Goal: Find specific page/section: Find specific page/section

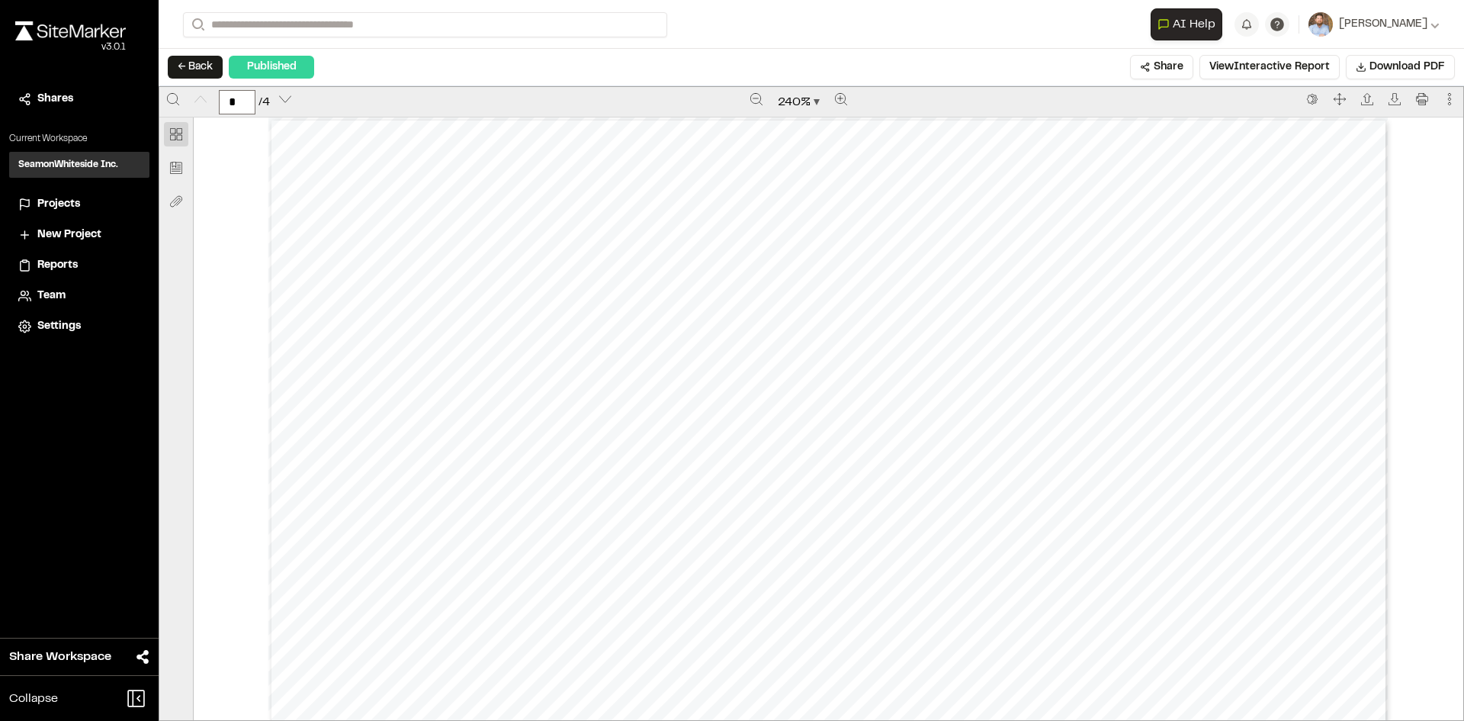
click at [70, 266] on span "Reports" at bounding box center [57, 265] width 40 height 17
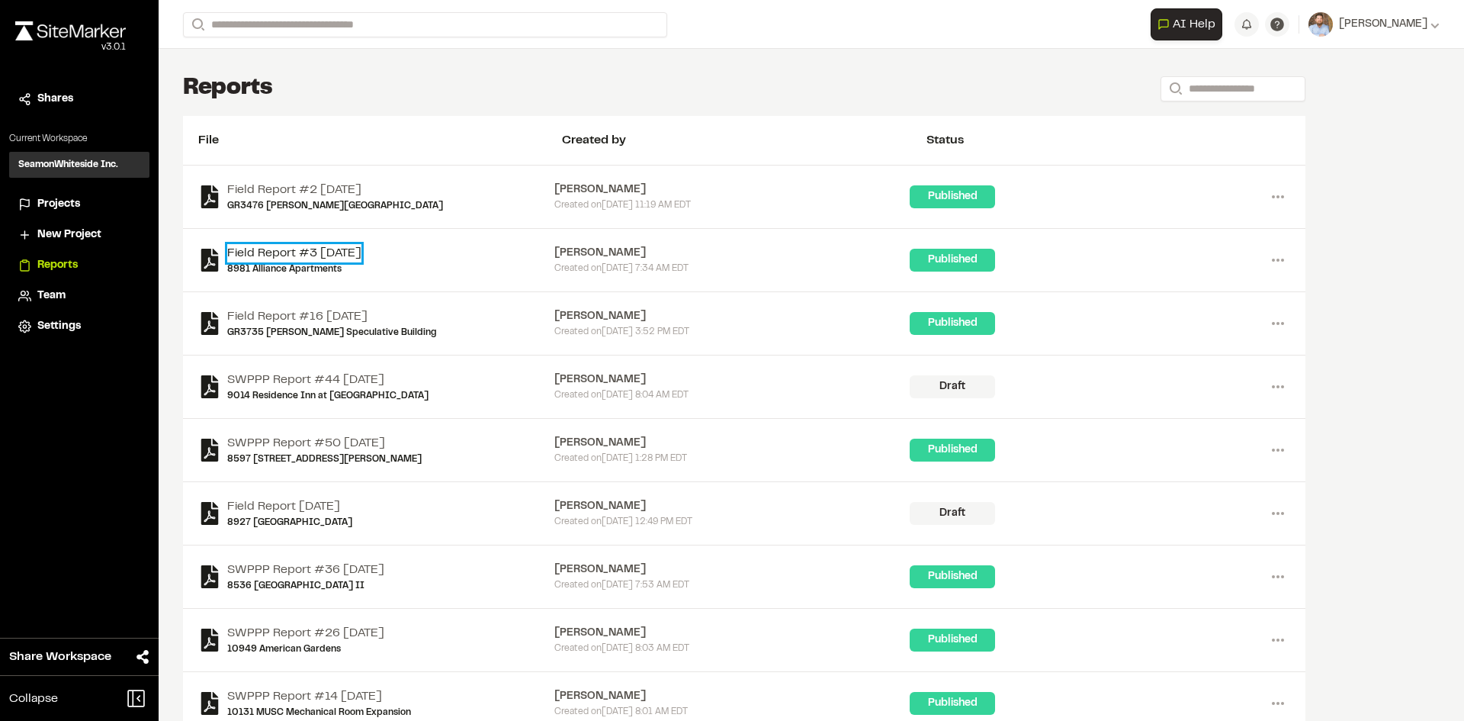
click at [309, 252] on link "Field Report #3 [DATE]" at bounding box center [294, 253] width 134 height 18
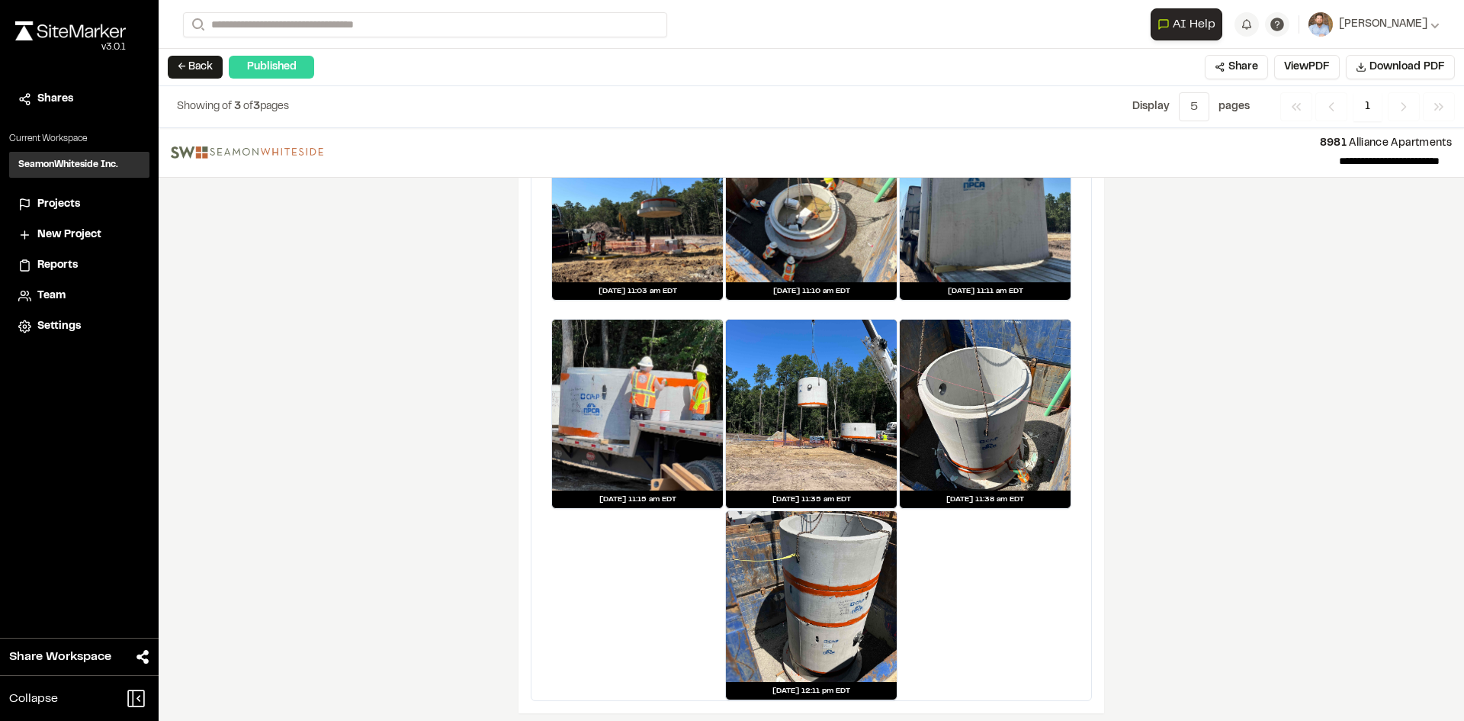
scroll to position [1784, 0]
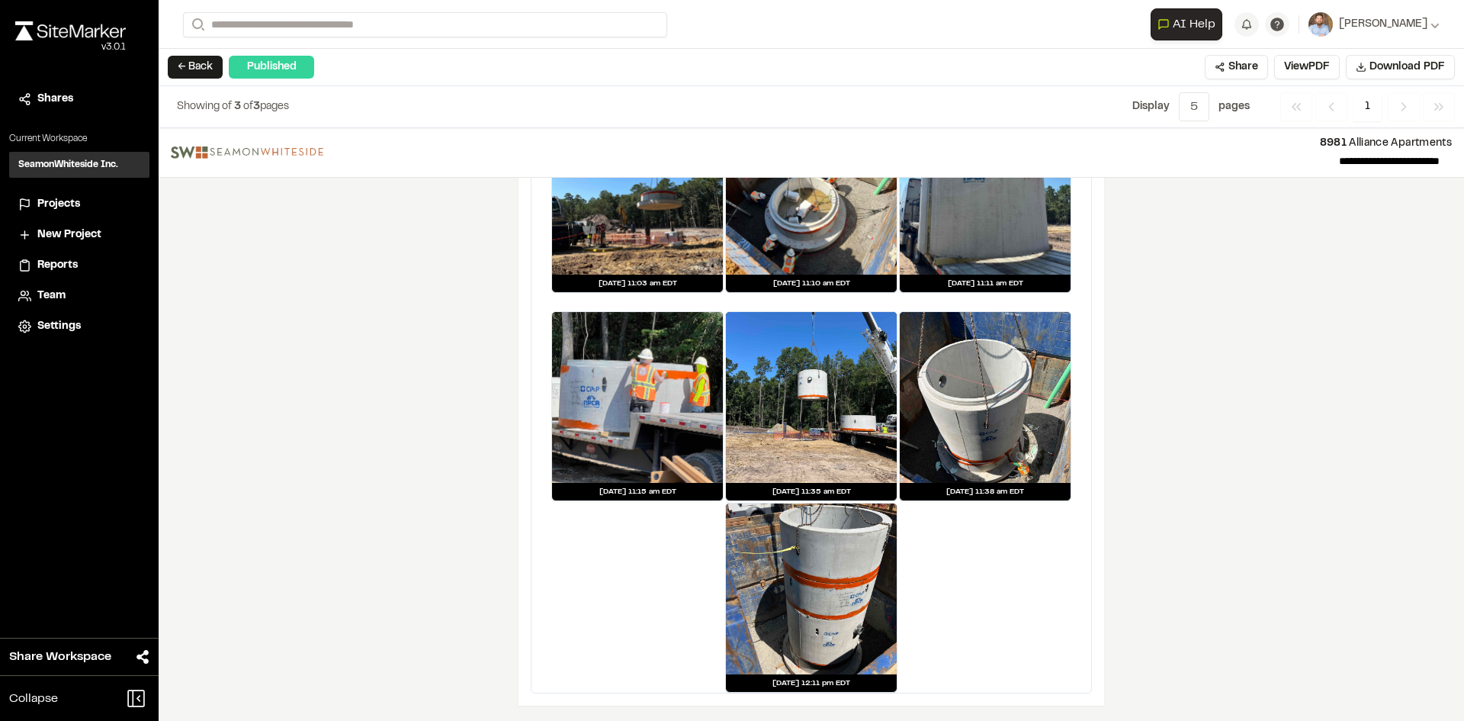
click at [50, 265] on span "Reports" at bounding box center [57, 265] width 40 height 17
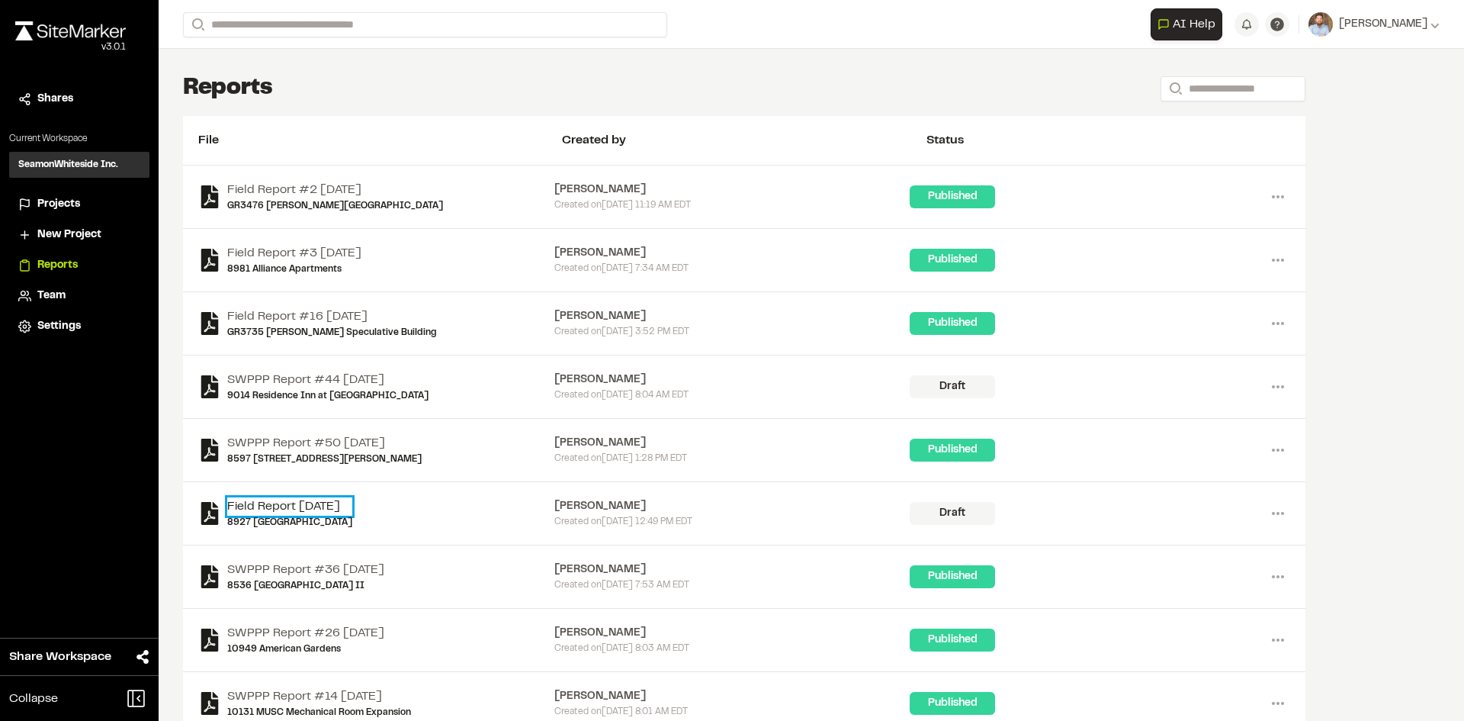
click at [291, 503] on link "Field Report [DATE]" at bounding box center [289, 506] width 125 height 18
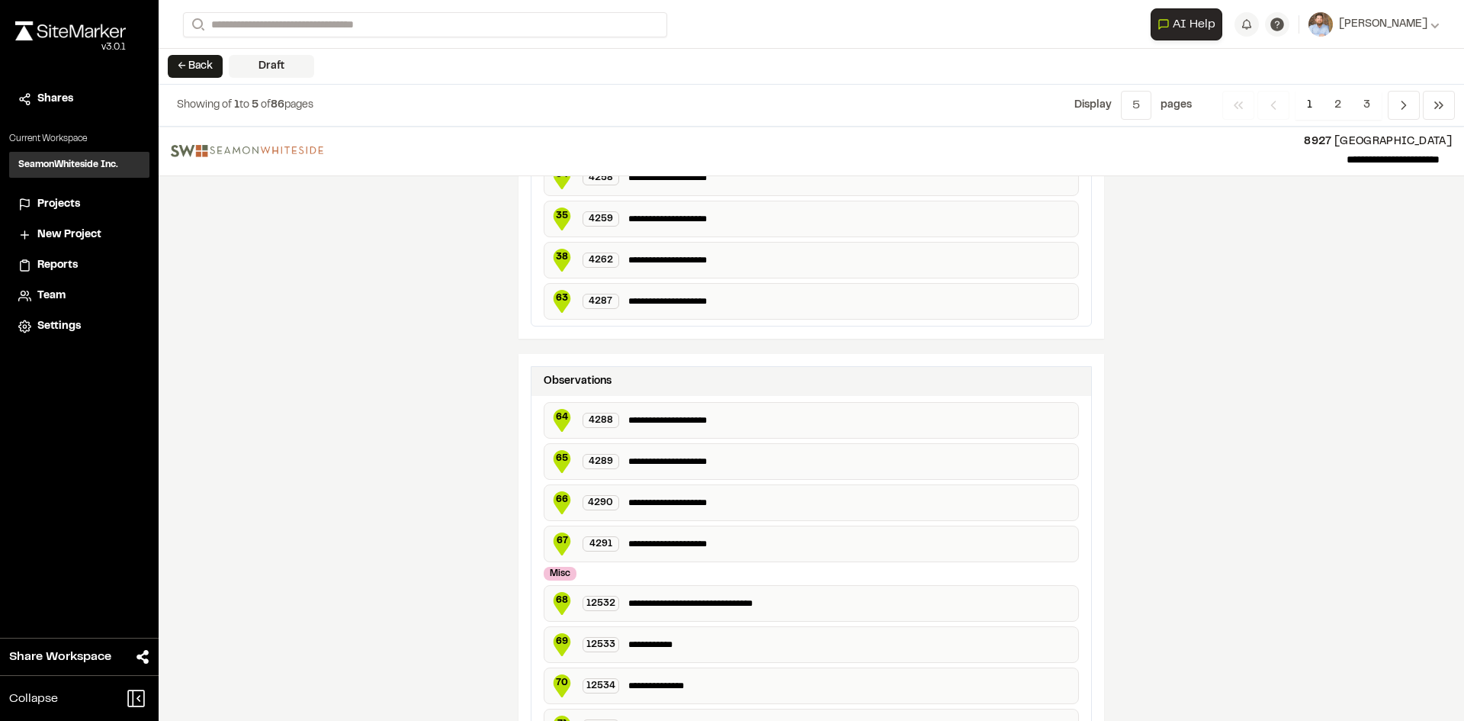
scroll to position [2834, 0]
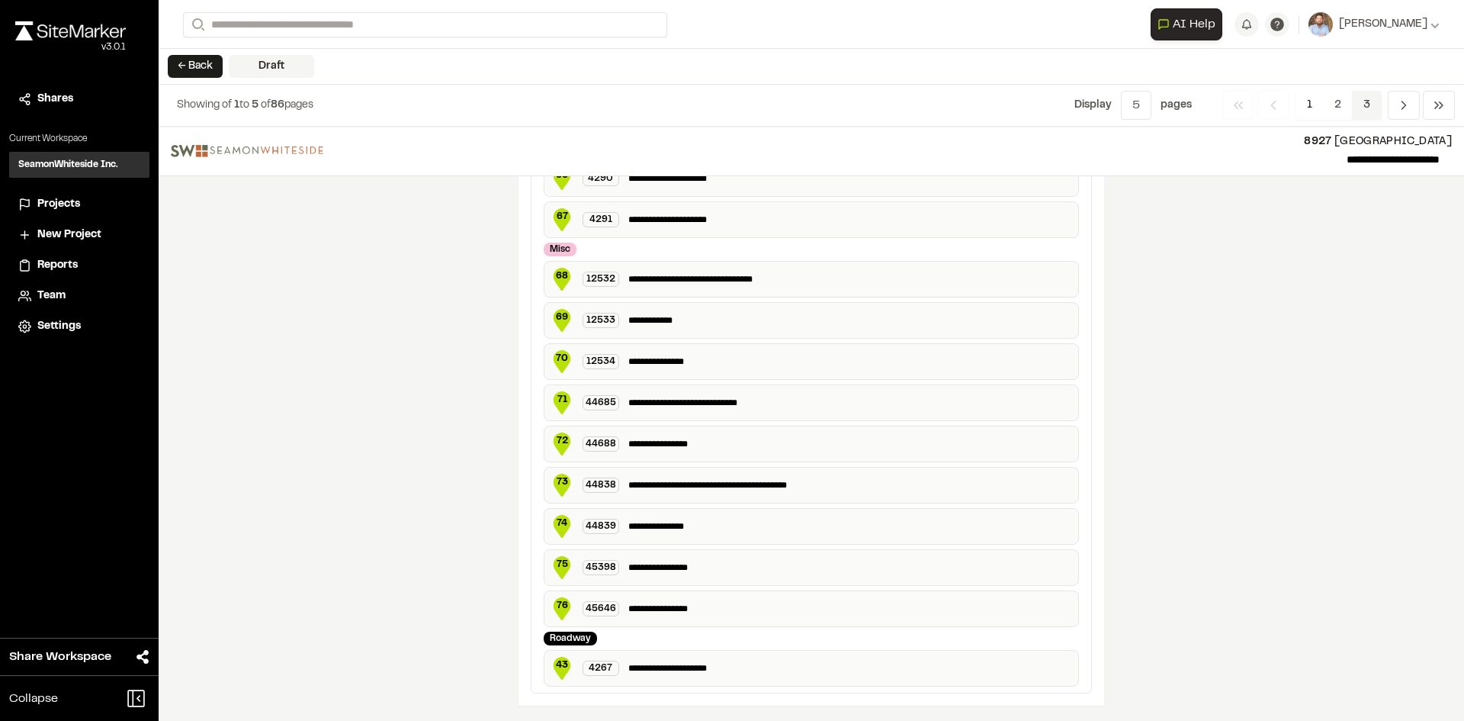
click at [1373, 103] on span "3" at bounding box center [1367, 105] width 30 height 29
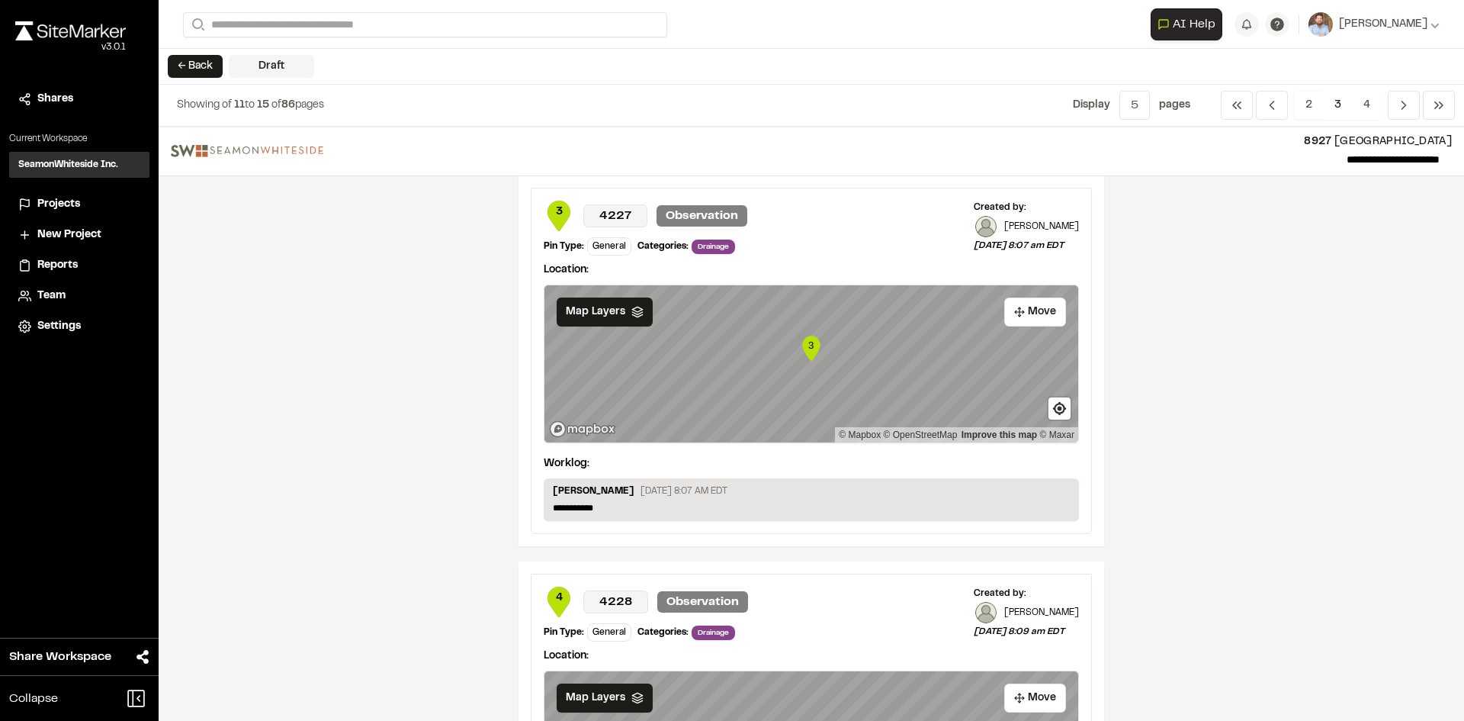
scroll to position [0, 0]
click at [71, 263] on span "Reports" at bounding box center [57, 265] width 40 height 17
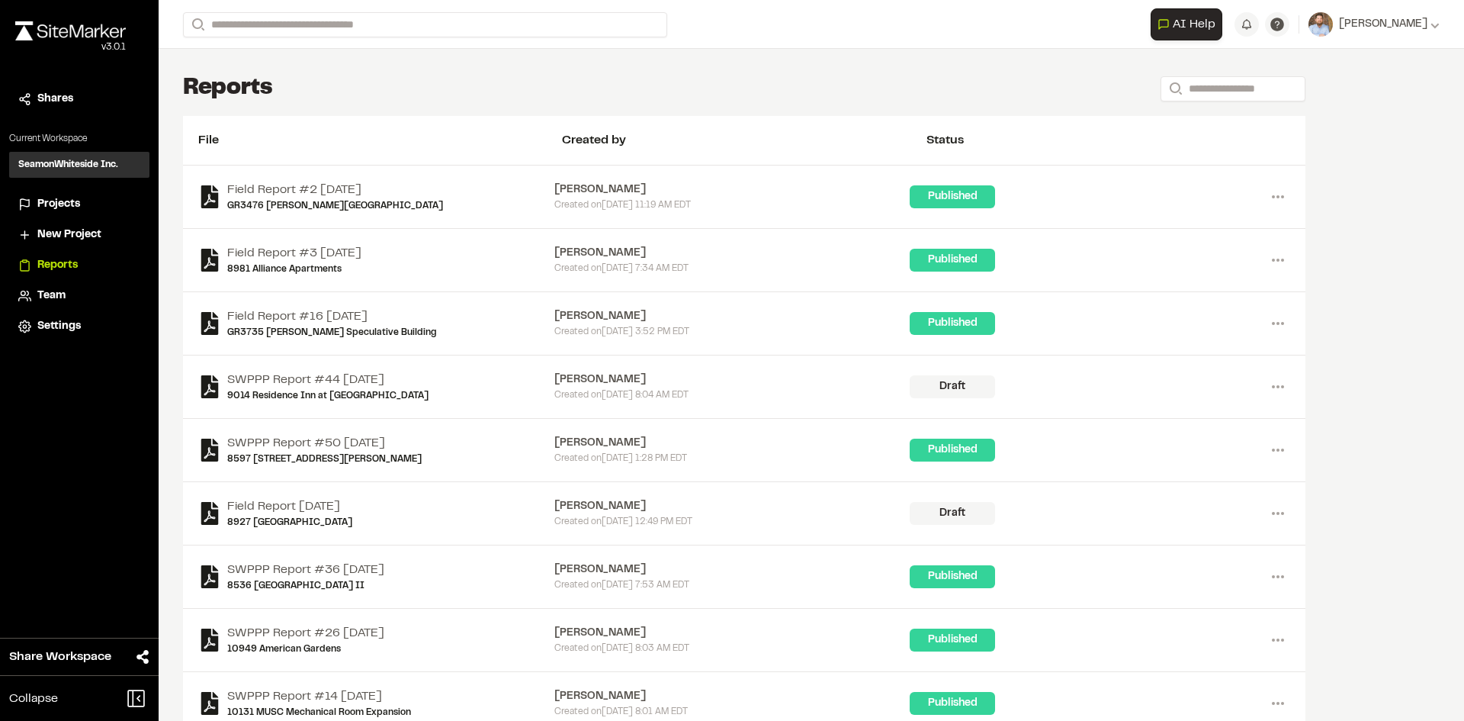
click at [68, 202] on span "Projects" at bounding box center [58, 204] width 43 height 17
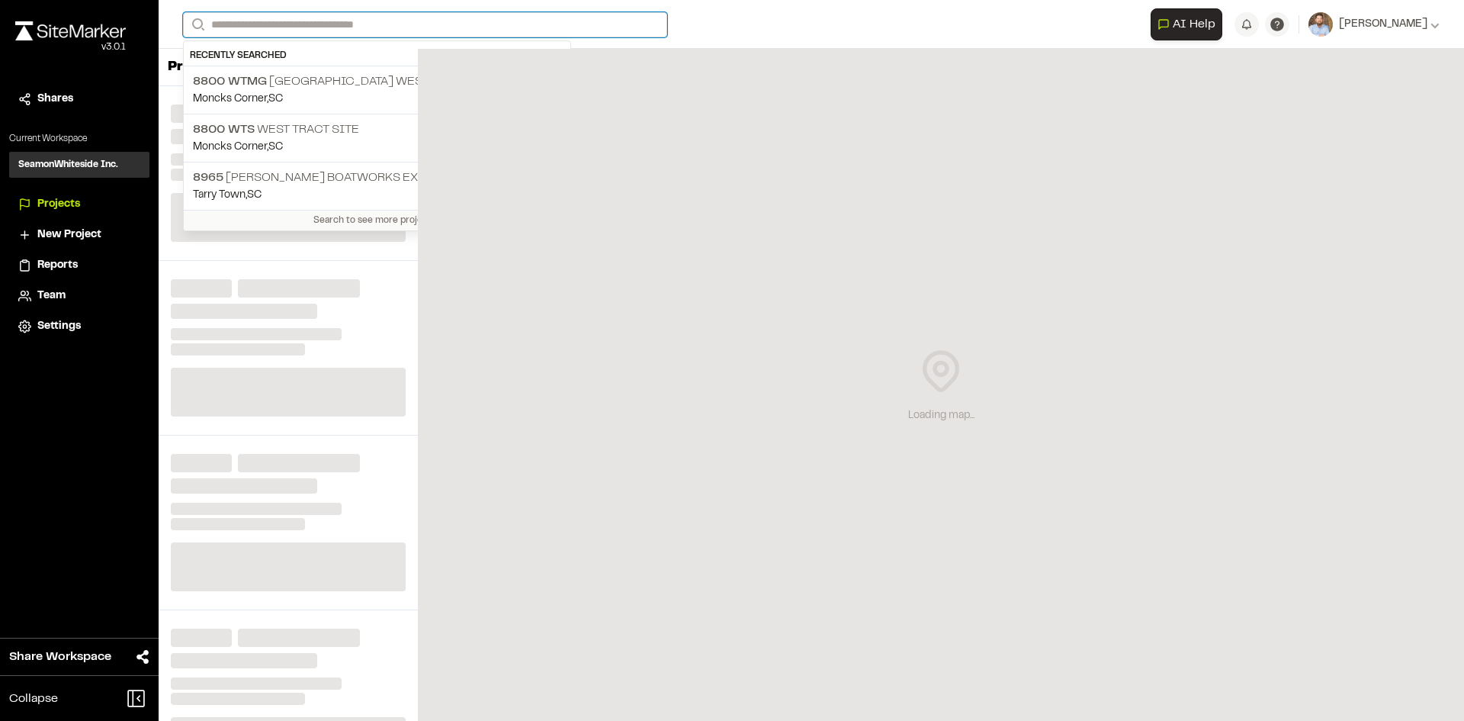
click at [281, 25] on input "Search" at bounding box center [425, 24] width 484 height 25
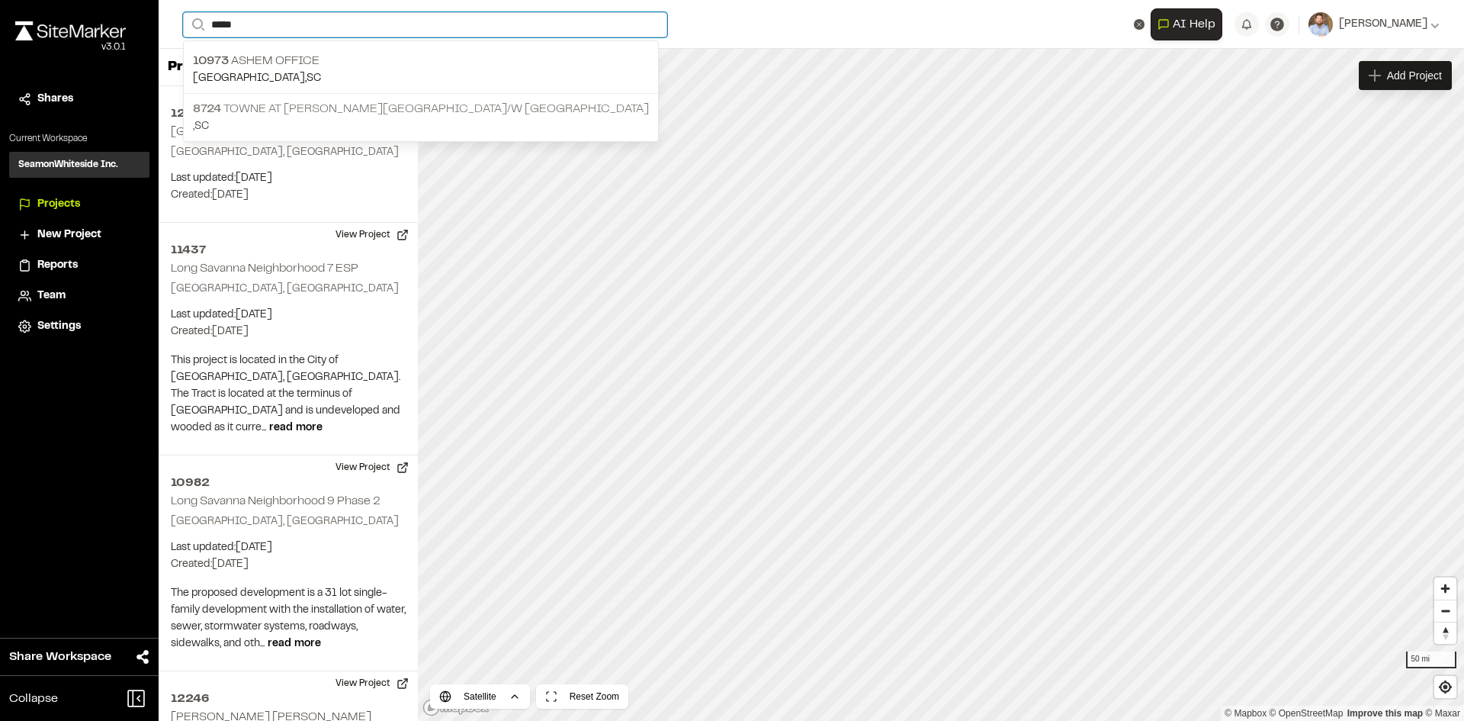
type input "*****"
click at [330, 110] on p "8724 Towne at [PERSON_NAME][GEOGRAPHIC_DATA]" at bounding box center [421, 109] width 456 height 18
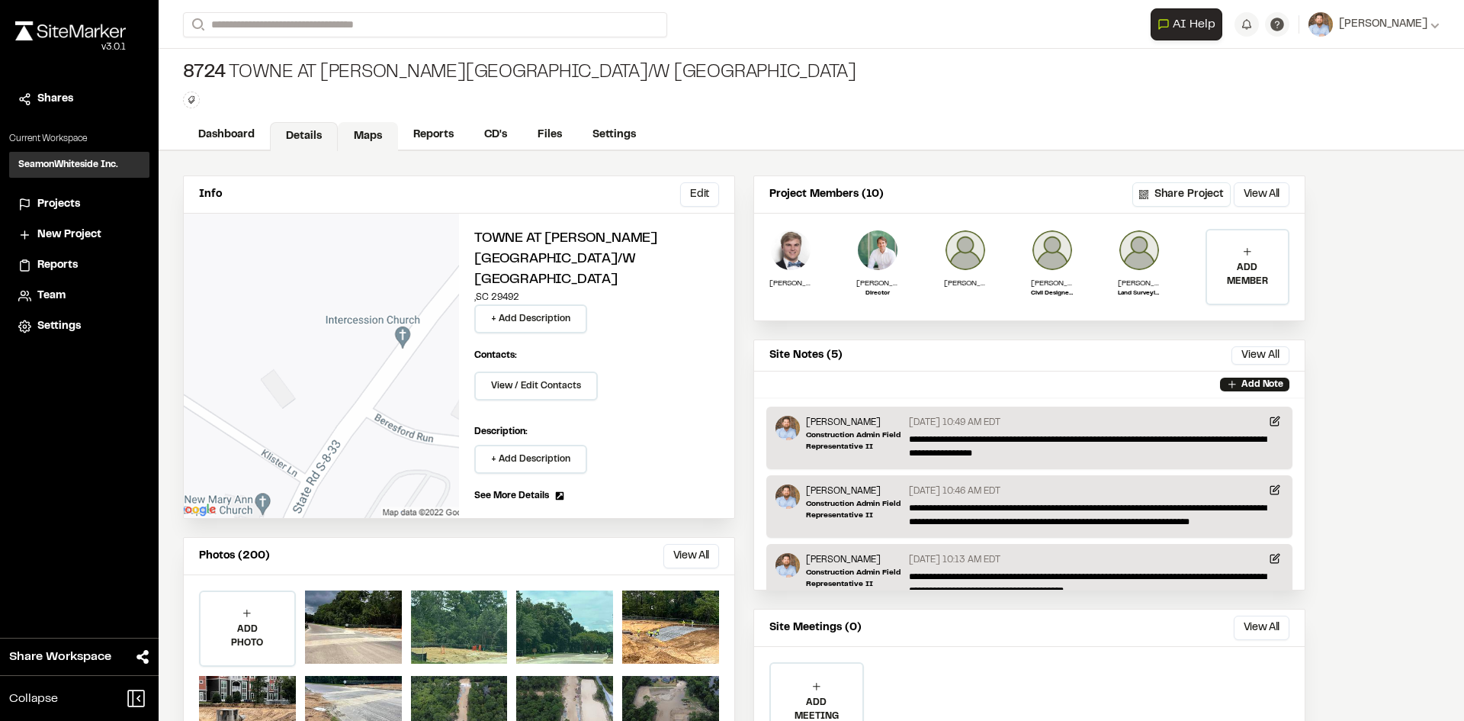
click at [373, 132] on link "Maps" at bounding box center [368, 136] width 60 height 29
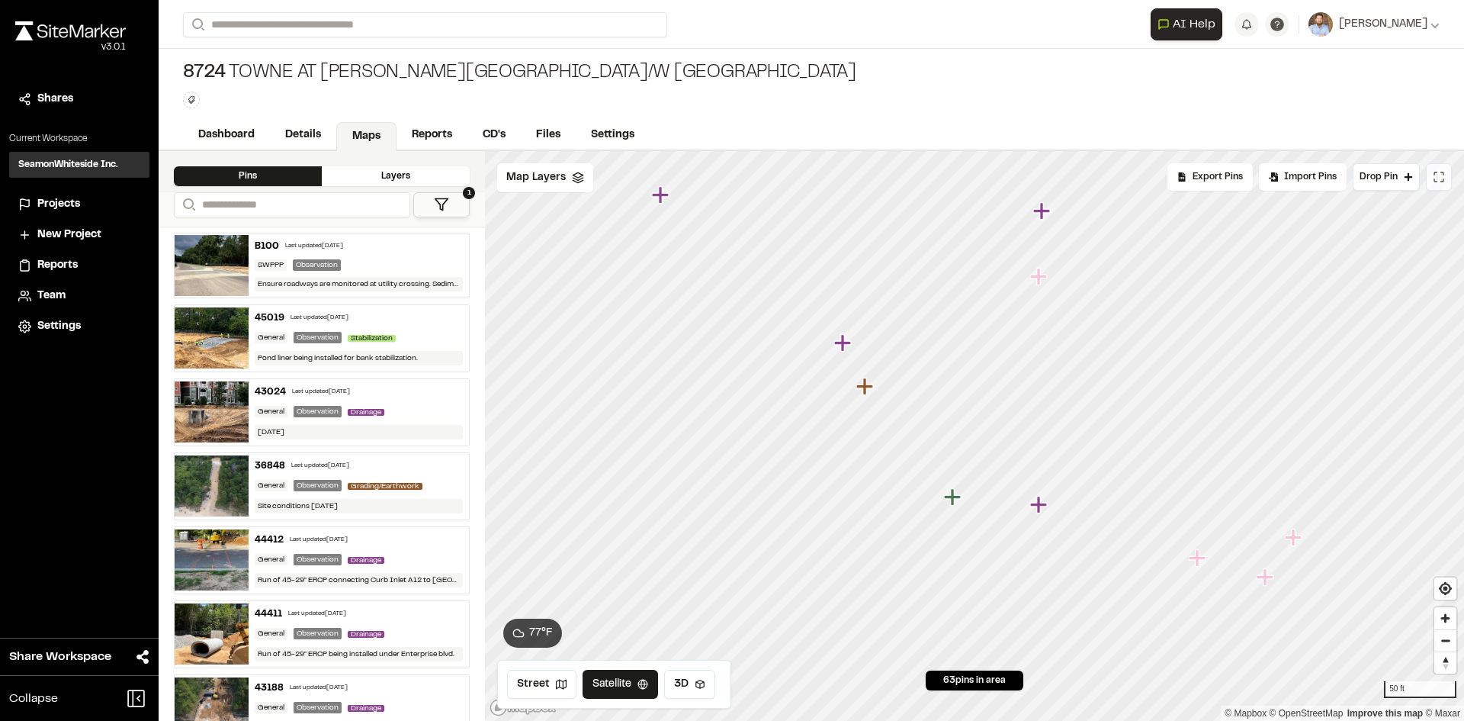
click at [1444, 176] on icon at bounding box center [1439, 177] width 12 height 12
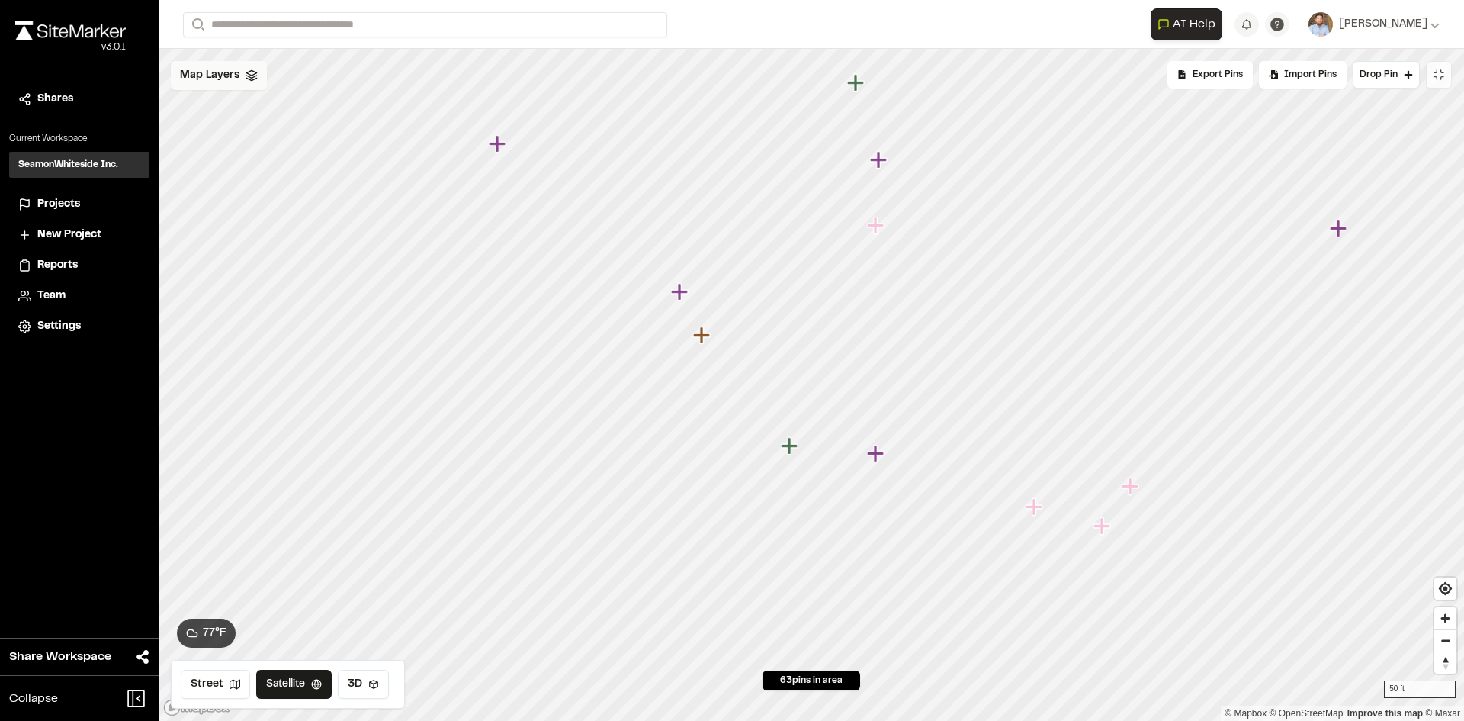
click at [226, 76] on span "Map Layers" at bounding box center [209, 75] width 59 height 17
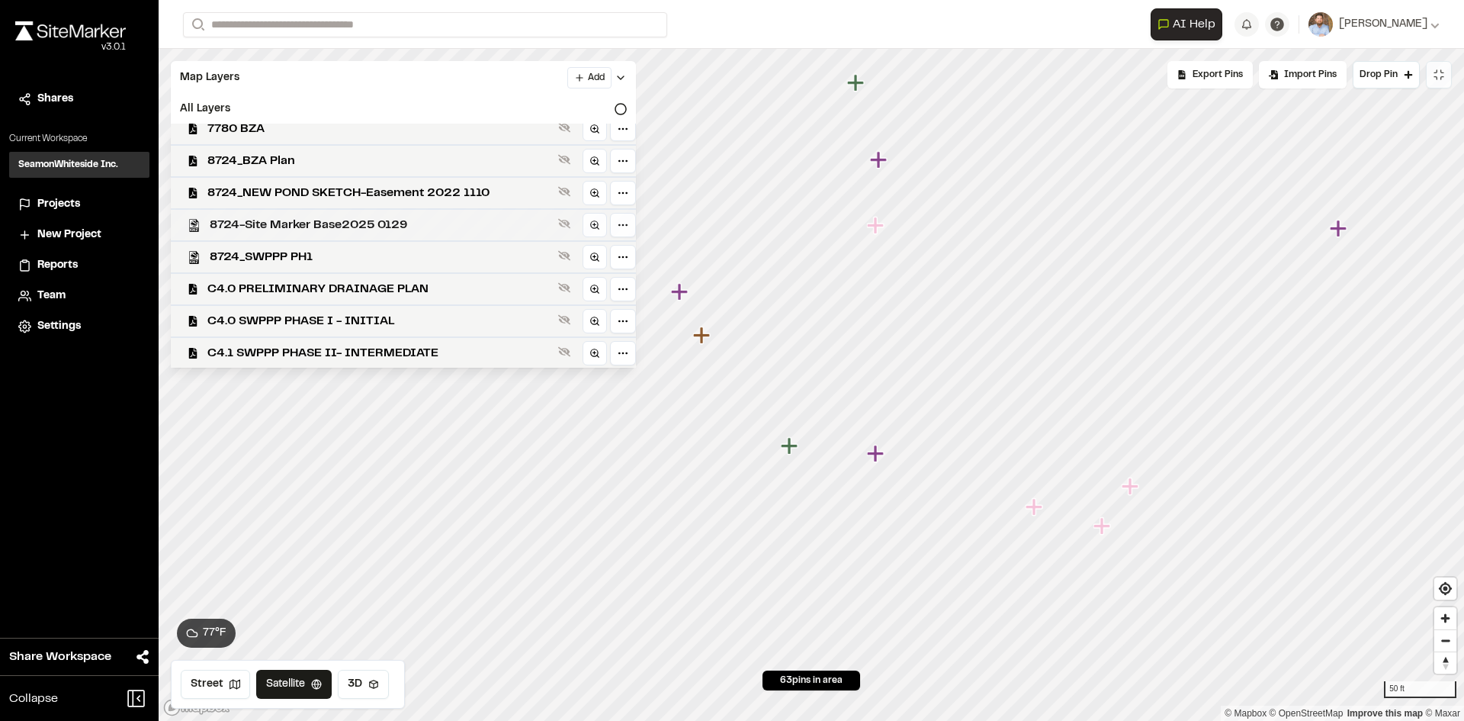
scroll to position [76, 0]
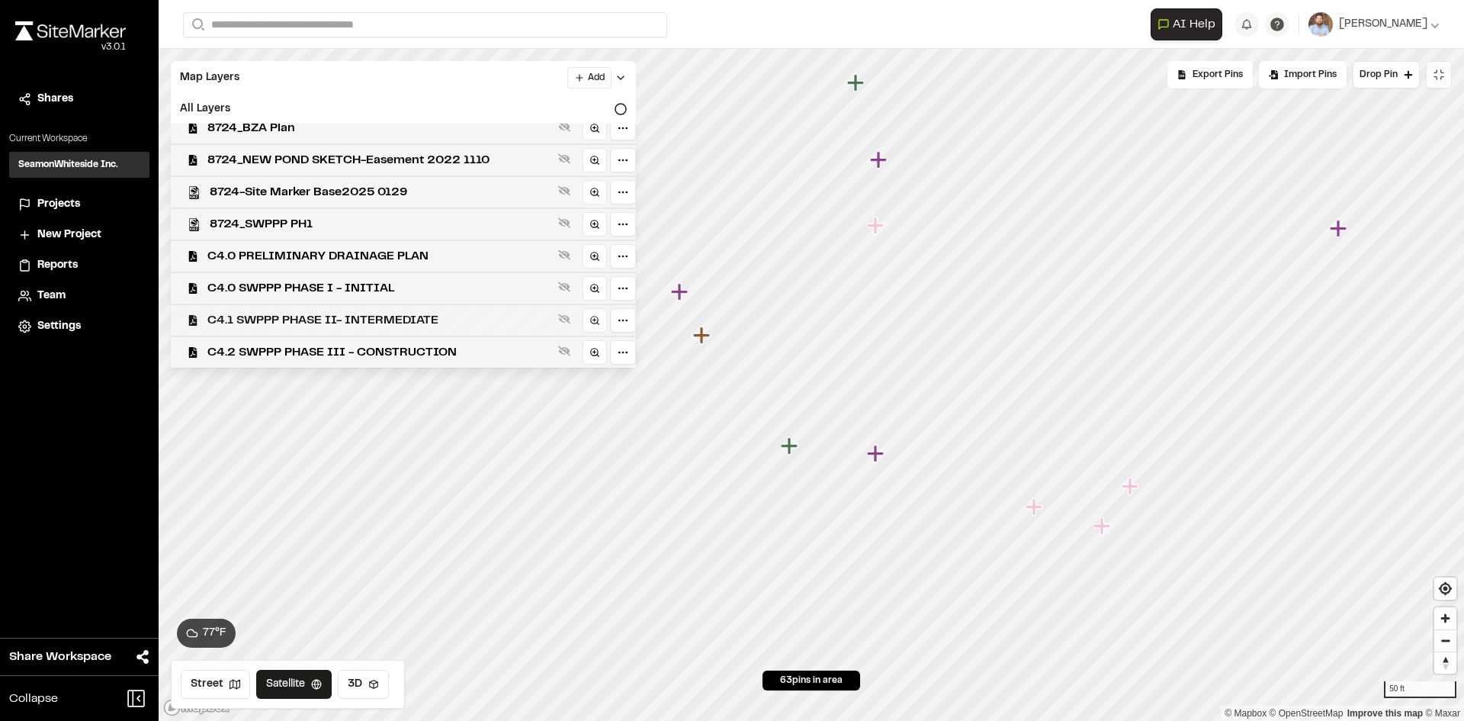
click at [438, 325] on span "C4.1 SWPPP PHASE II- INTERMEDIATE" at bounding box center [379, 320] width 345 height 18
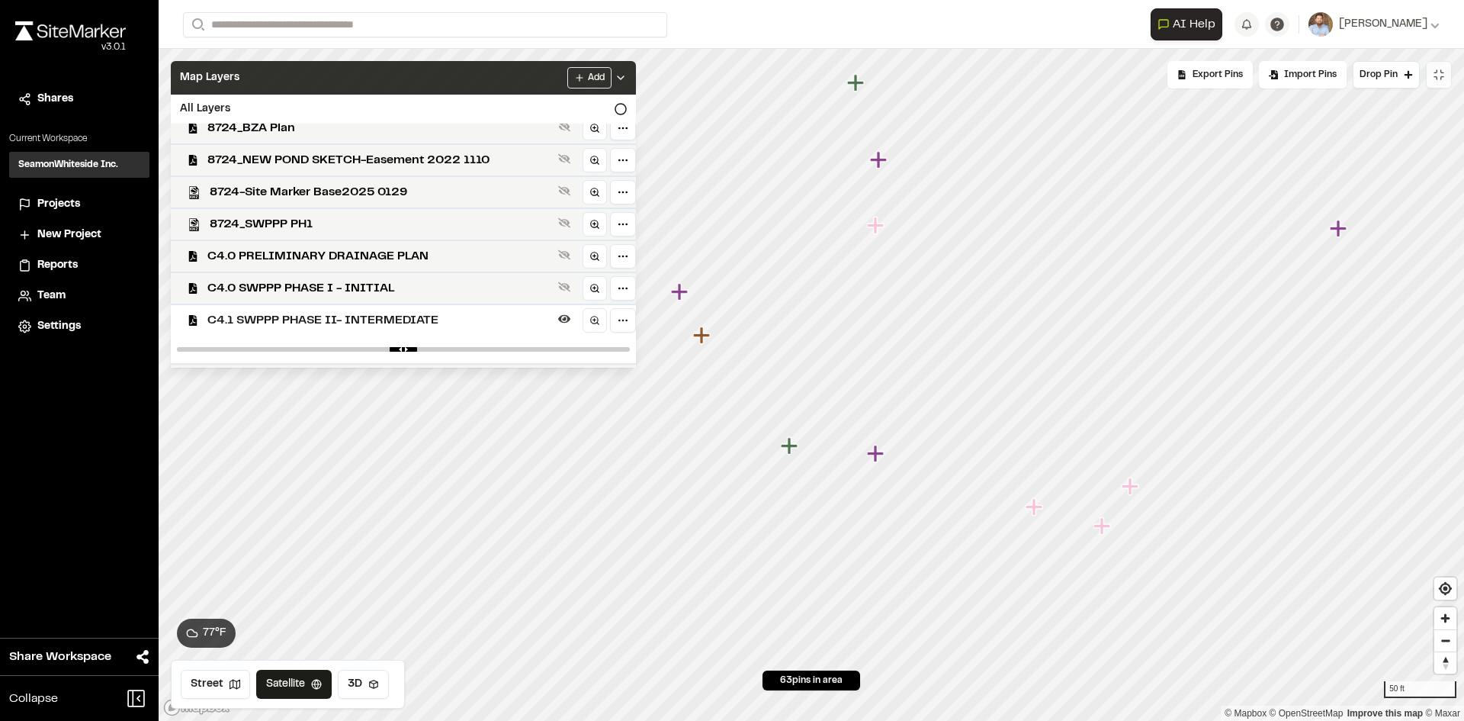
click at [627, 71] on div "Add" at bounding box center [596, 77] width 59 height 21
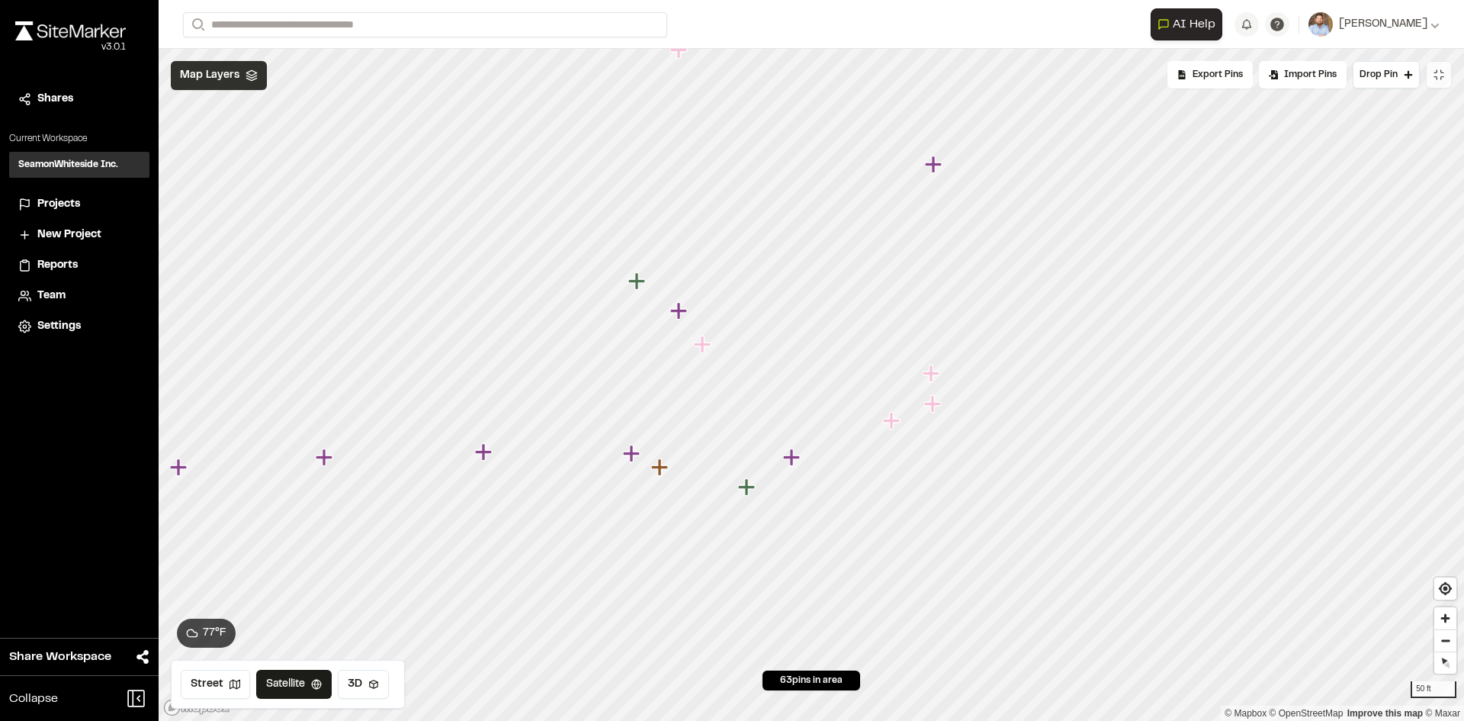
click at [240, 79] on div "Map Layers" at bounding box center [219, 75] width 96 height 29
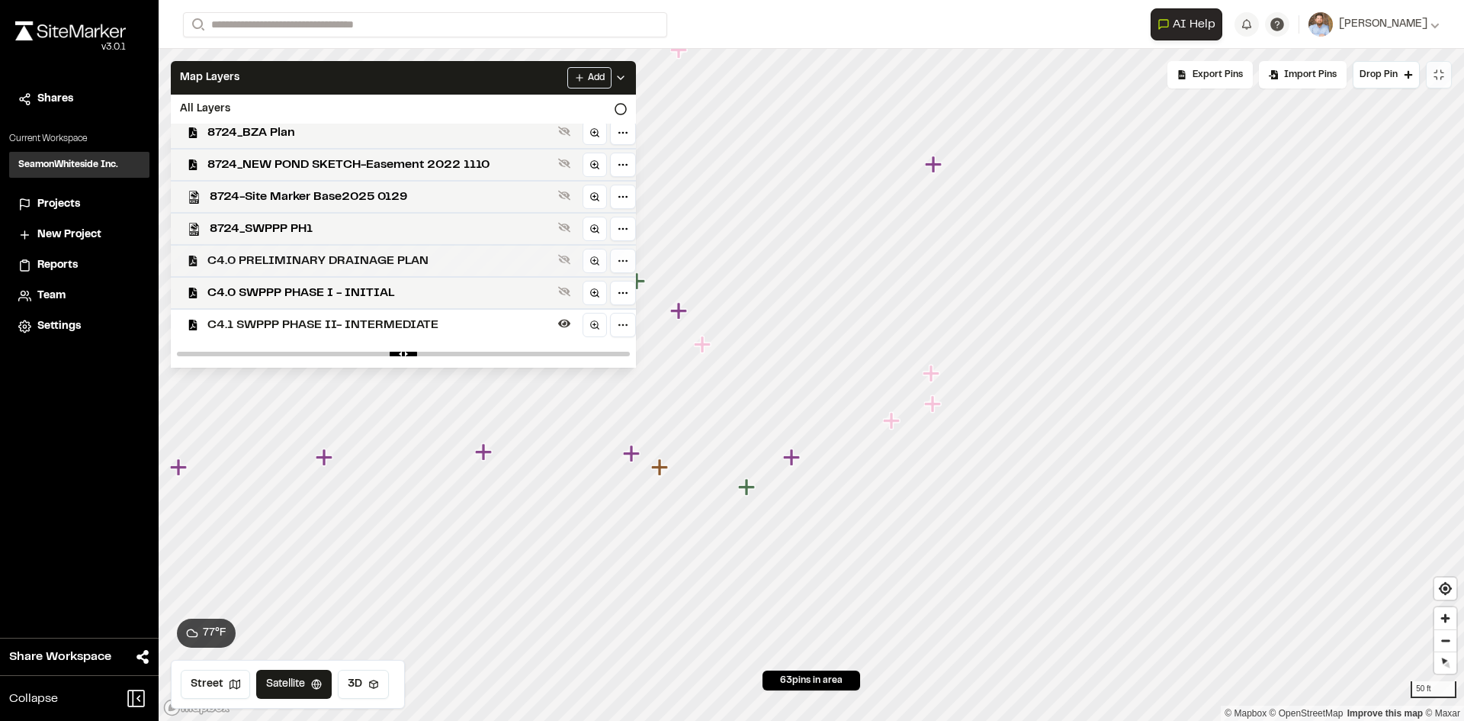
scroll to position [104, 0]
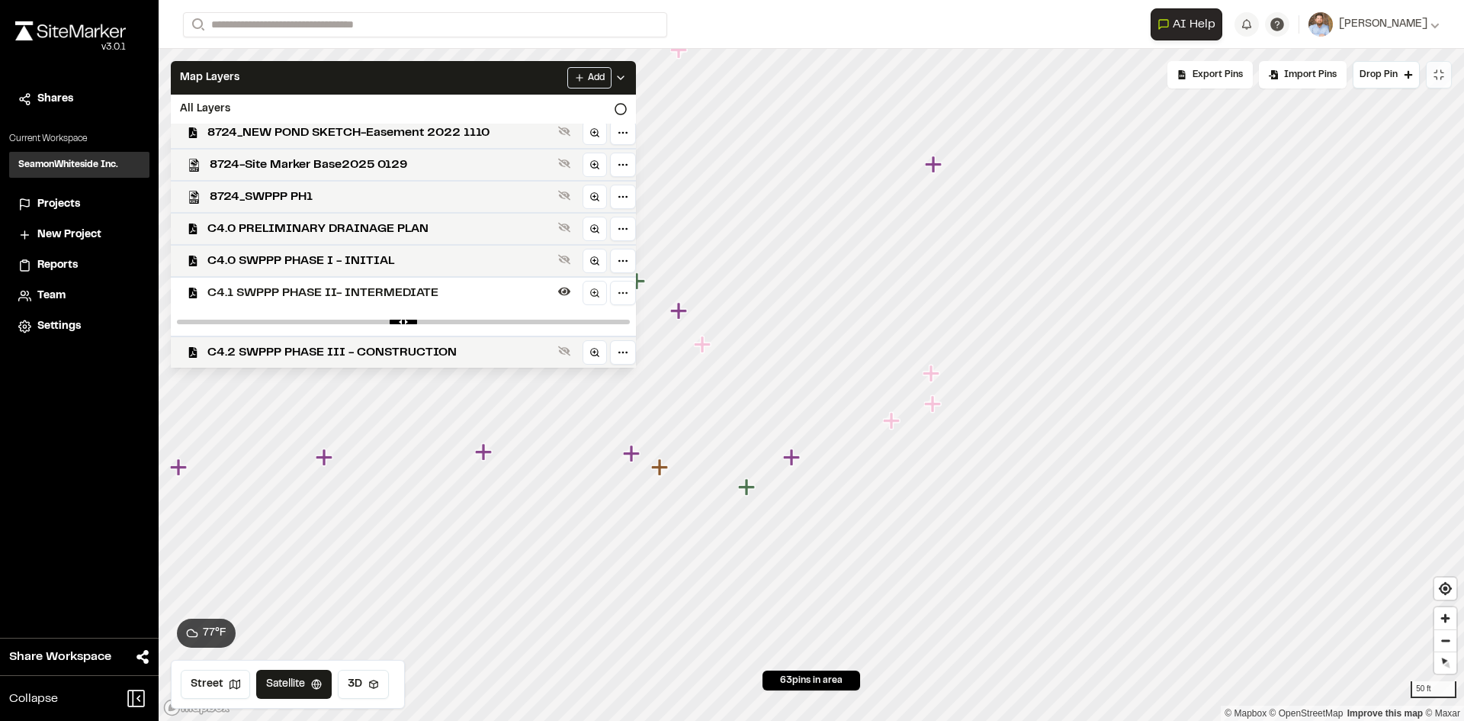
click at [406, 291] on span "C4.1 SWPPP PHASE II- INTERMEDIATE" at bounding box center [379, 293] width 345 height 18
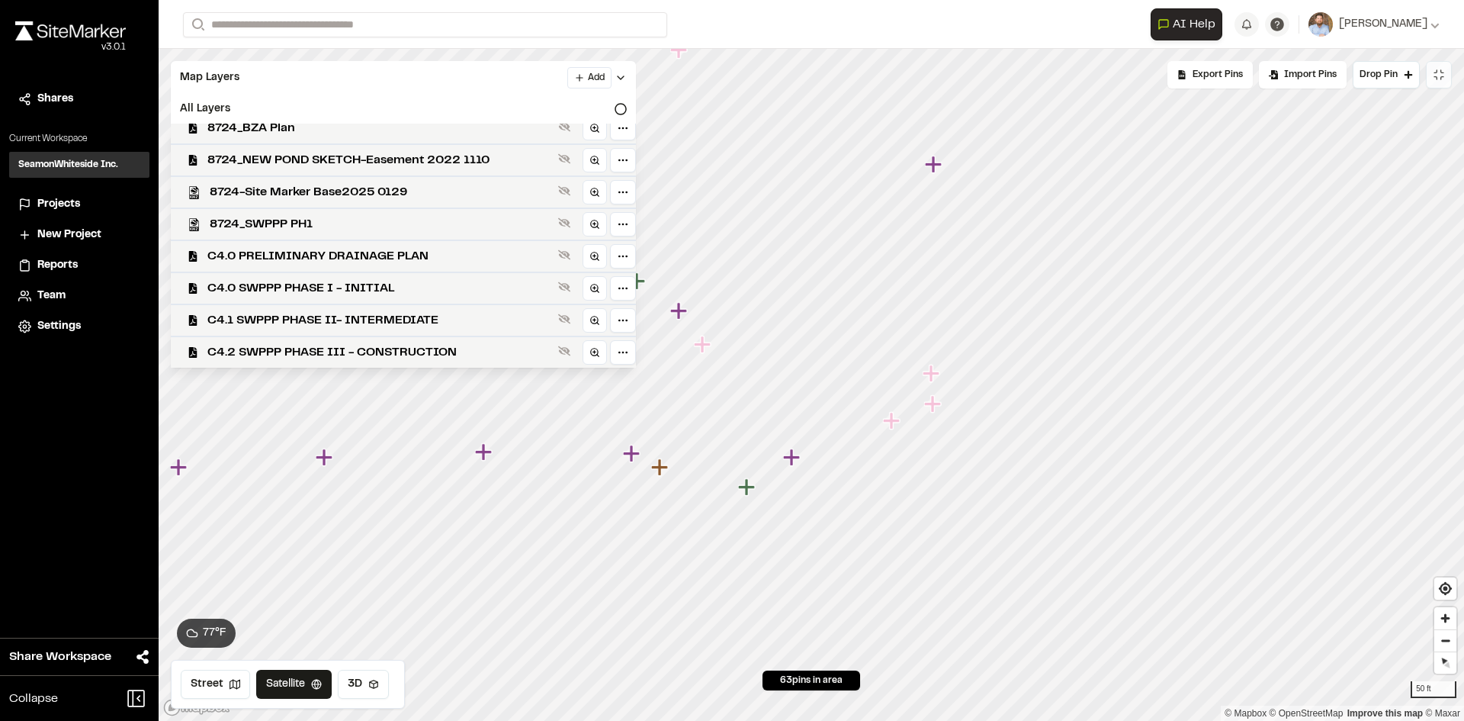
scroll to position [76, 0]
click at [336, 156] on span "8724_NEW POND SKETCH-Easement 2022 1110" at bounding box center [379, 160] width 345 height 18
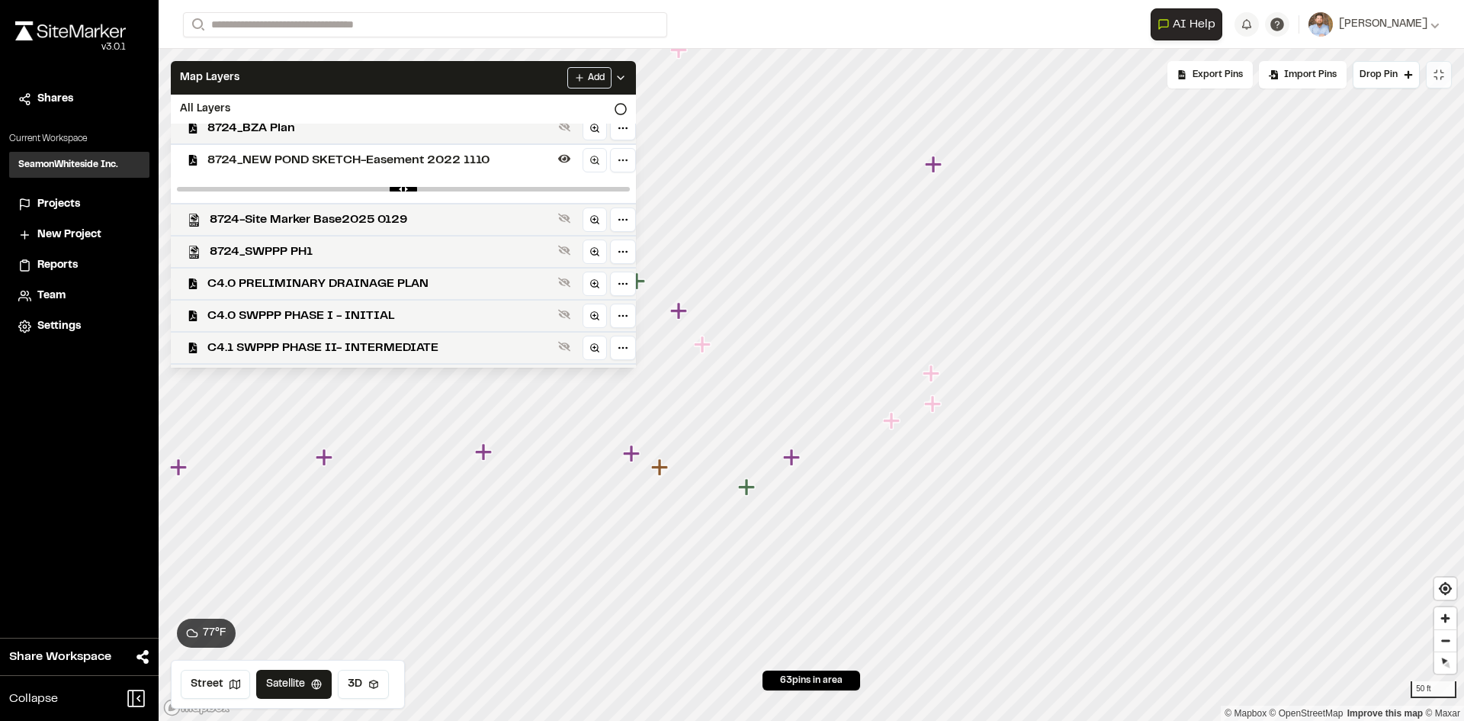
click at [339, 158] on span "8724_NEW POND SKETCH-Easement 2022 1110" at bounding box center [379, 160] width 345 height 18
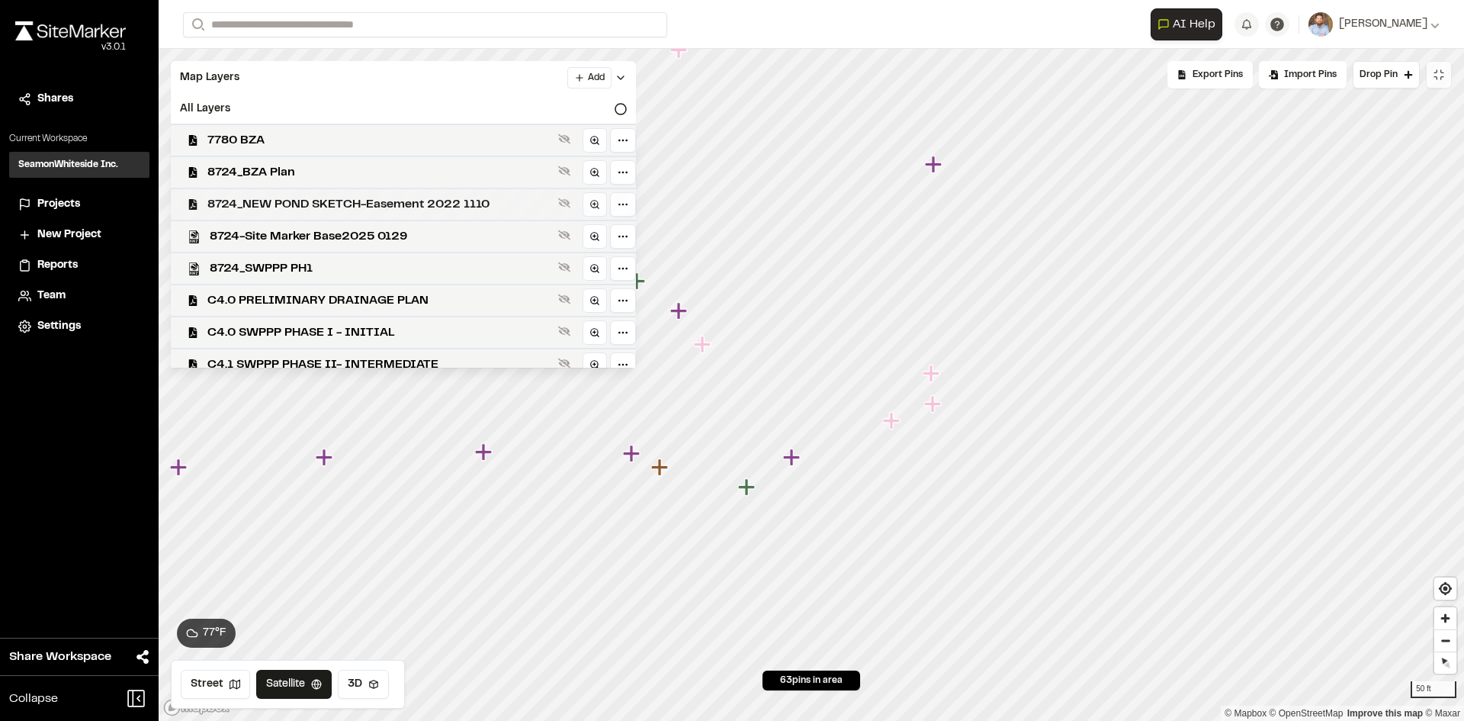
scroll to position [0, 0]
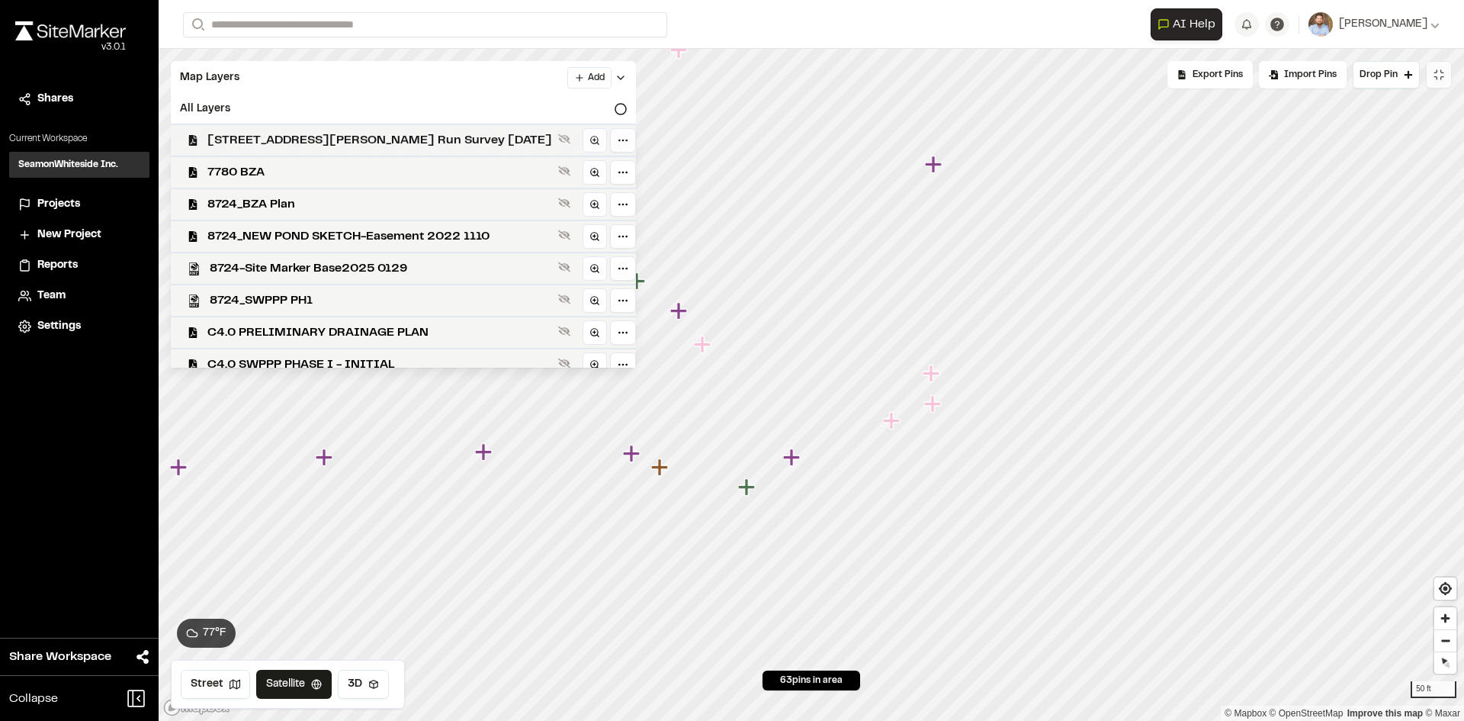
click at [364, 140] on span "[STREET_ADDRESS][PERSON_NAME] Run Survey [DATE]" at bounding box center [379, 140] width 345 height 18
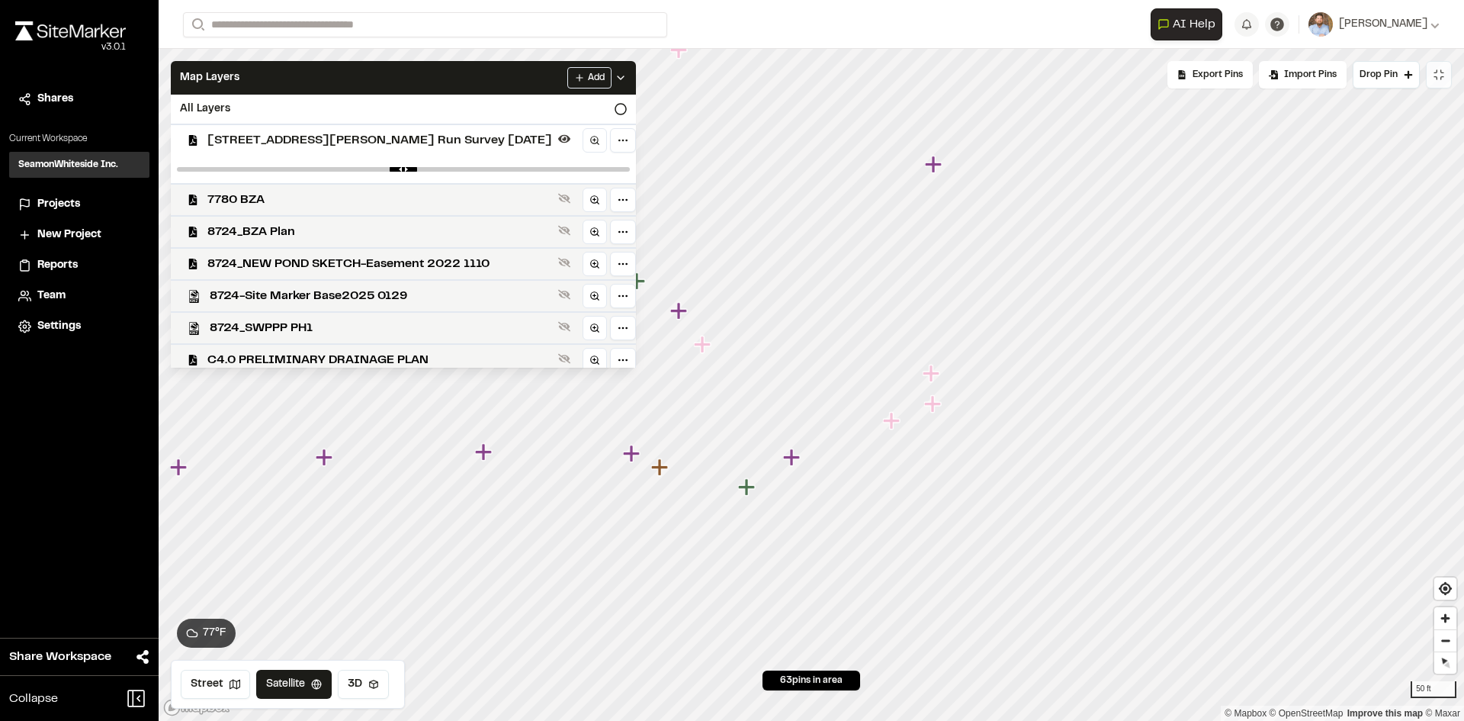
click at [364, 140] on span "[STREET_ADDRESS][PERSON_NAME] Run Survey [DATE]" at bounding box center [379, 140] width 345 height 18
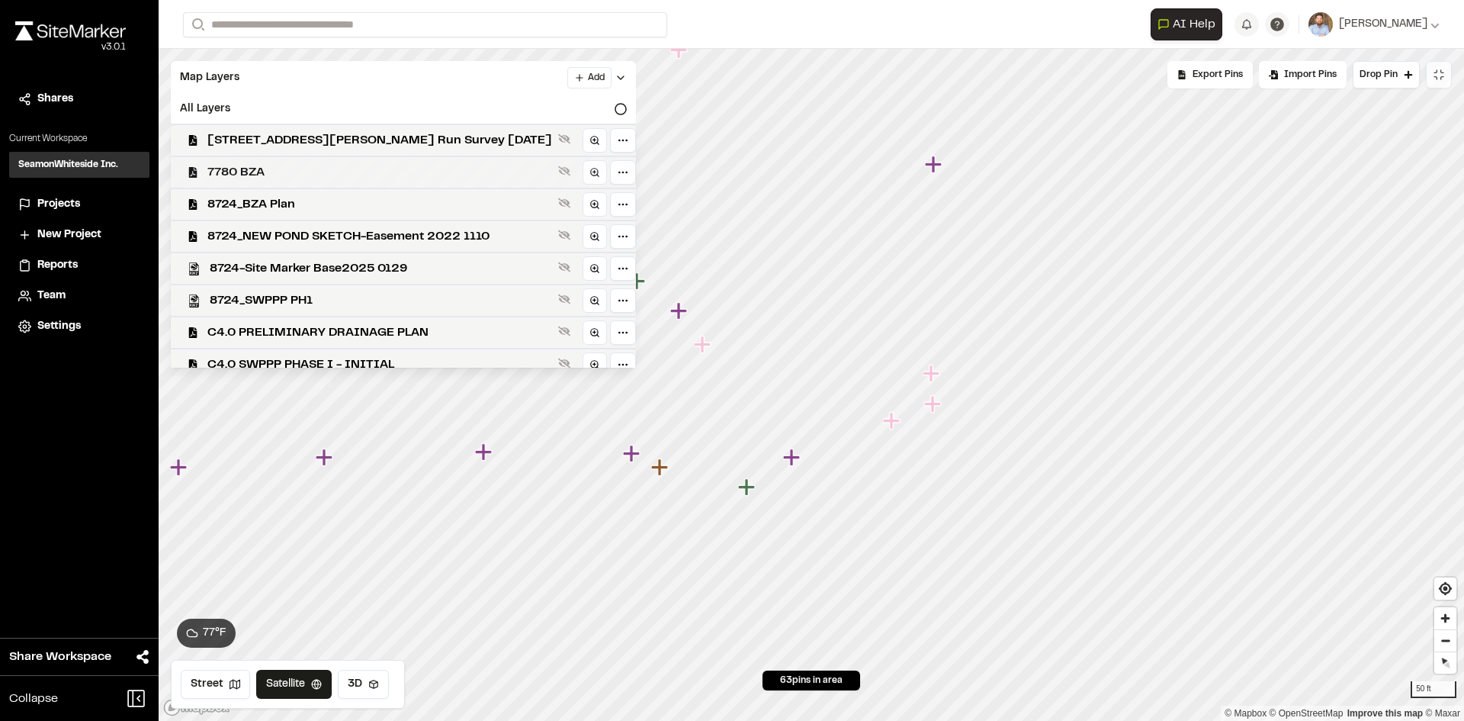
click at [280, 169] on span "7780 BZA" at bounding box center [379, 172] width 345 height 18
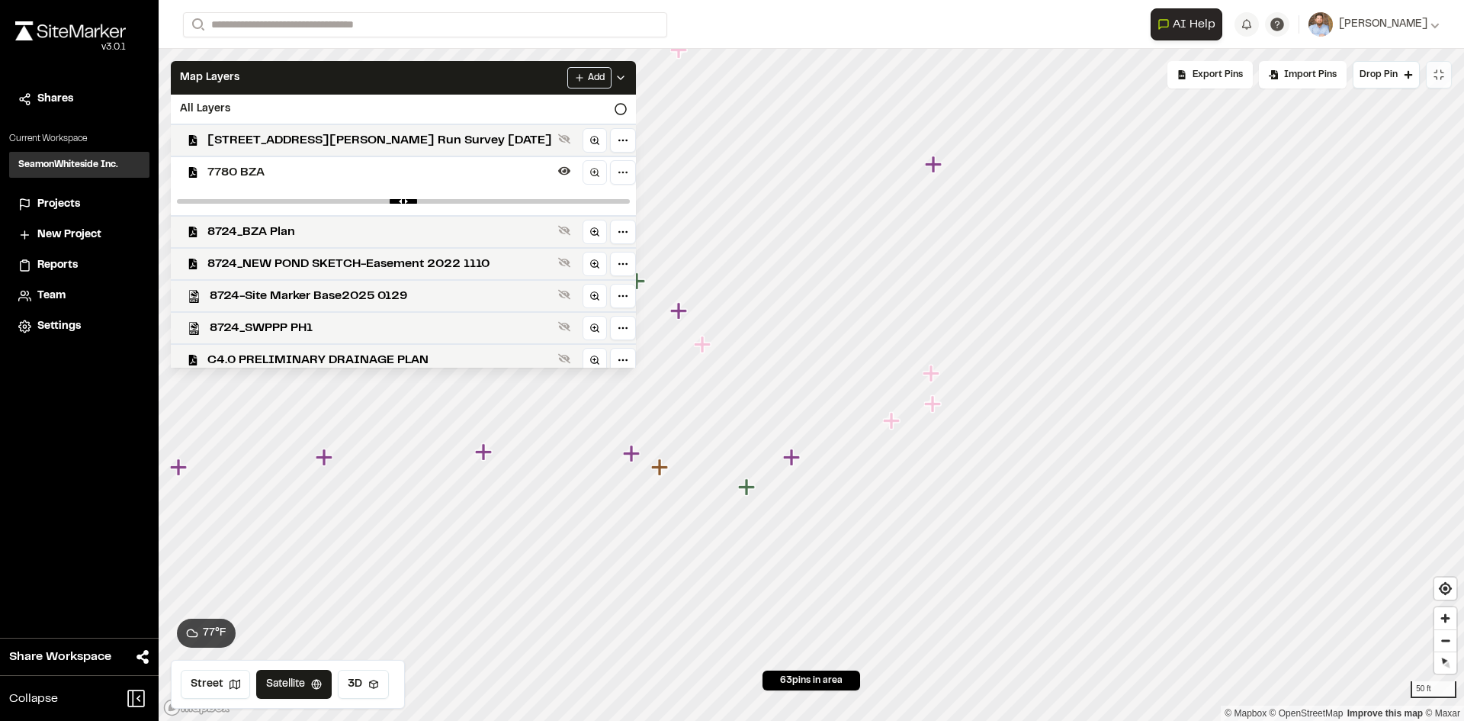
click at [258, 169] on span "7780 BZA" at bounding box center [379, 172] width 345 height 18
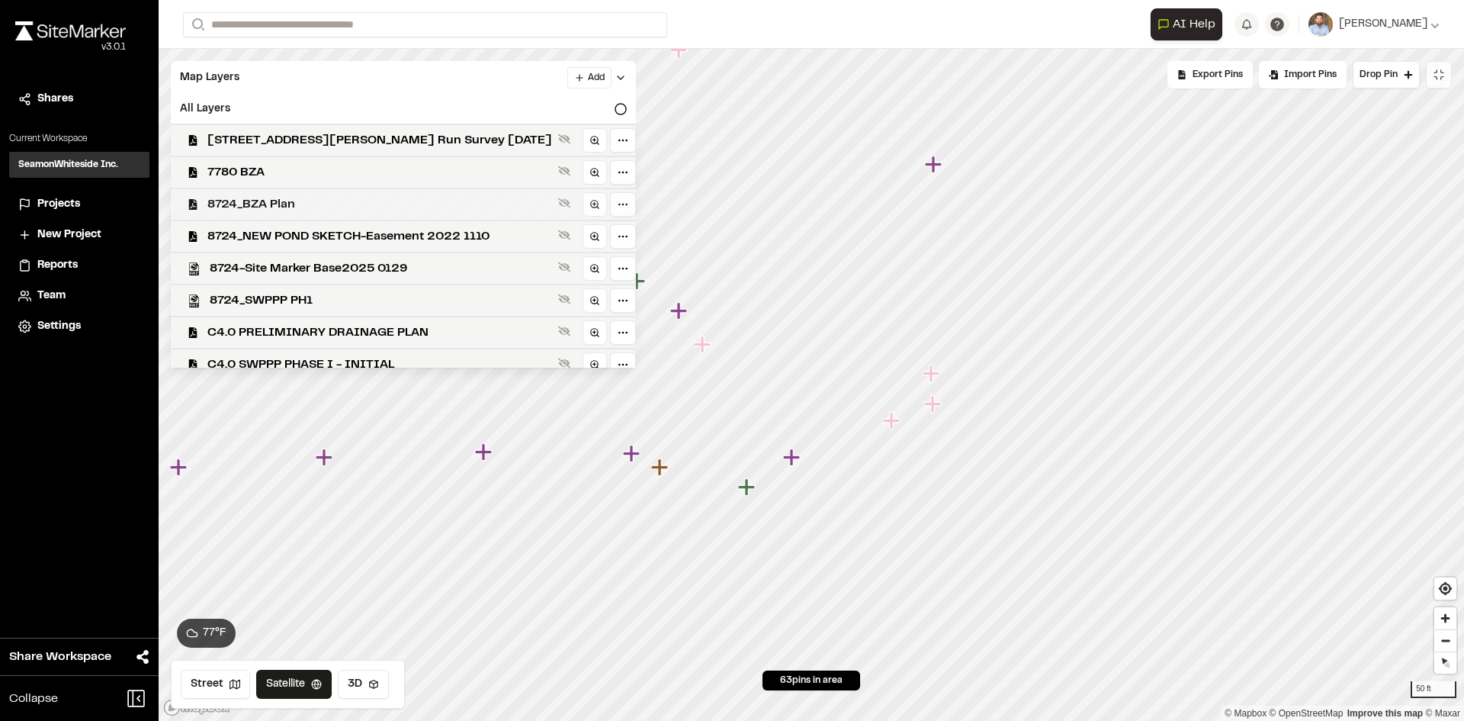
click at [301, 203] on span "8724_BZA Plan" at bounding box center [379, 204] width 345 height 18
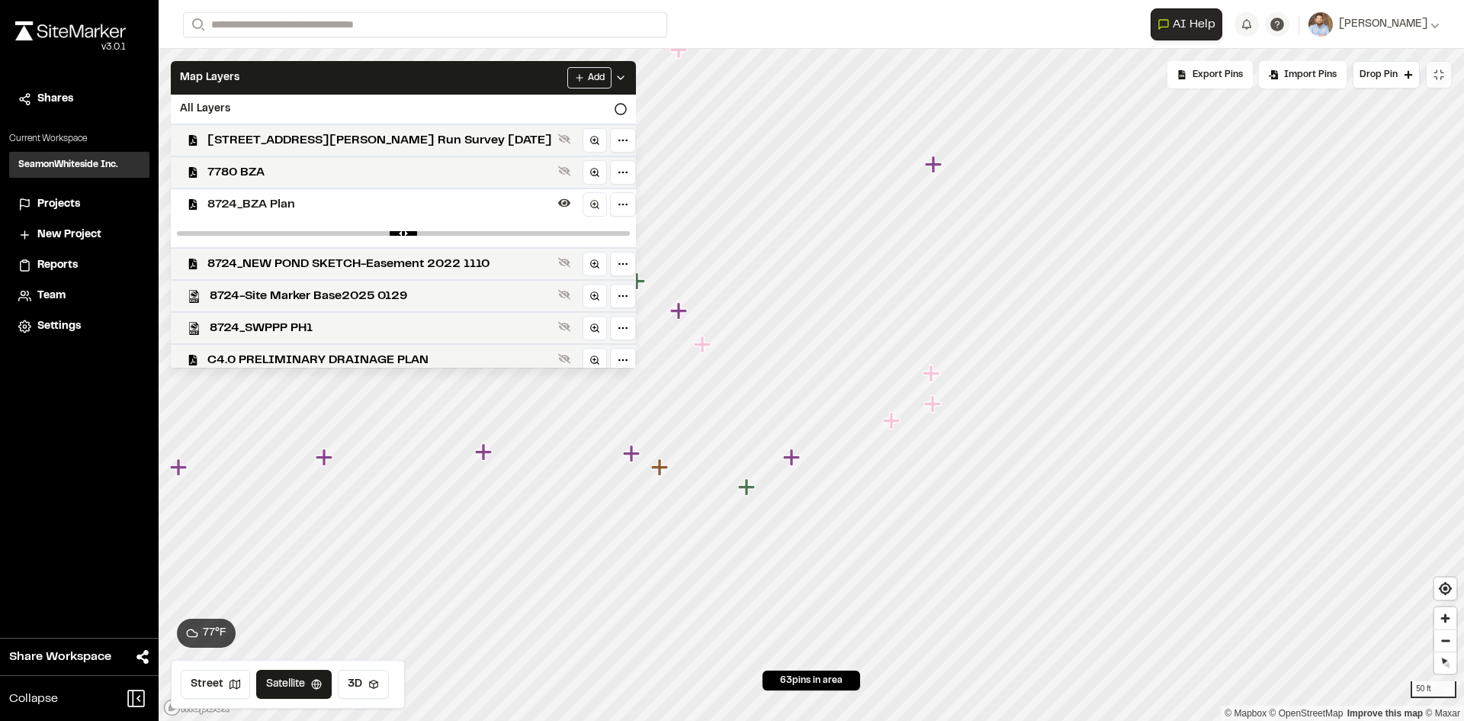
click at [301, 203] on span "8724_BZA Plan" at bounding box center [379, 204] width 345 height 18
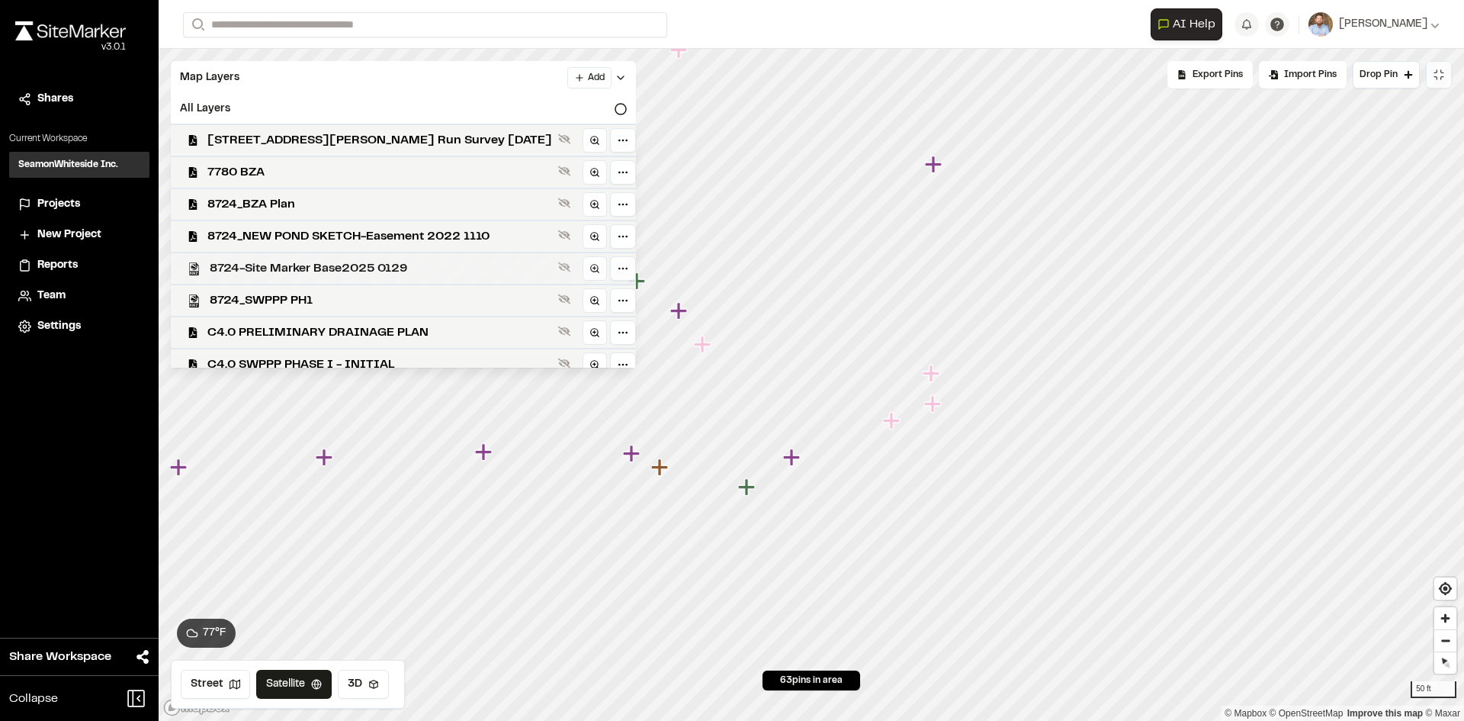
click at [316, 270] on span "8724-Site Marker Base2025 0129" at bounding box center [381, 268] width 342 height 18
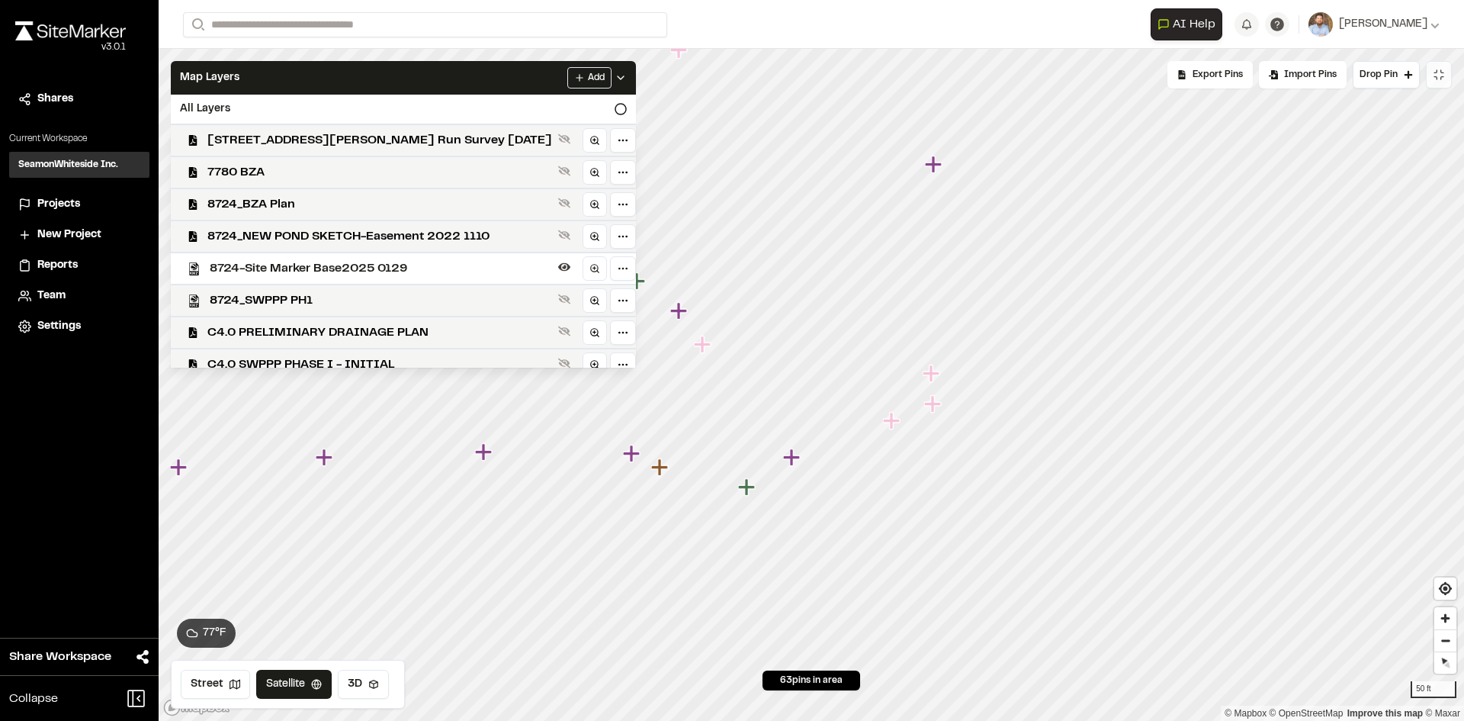
click at [316, 270] on span "8724-Site Marker Base2025 0129" at bounding box center [381, 268] width 342 height 18
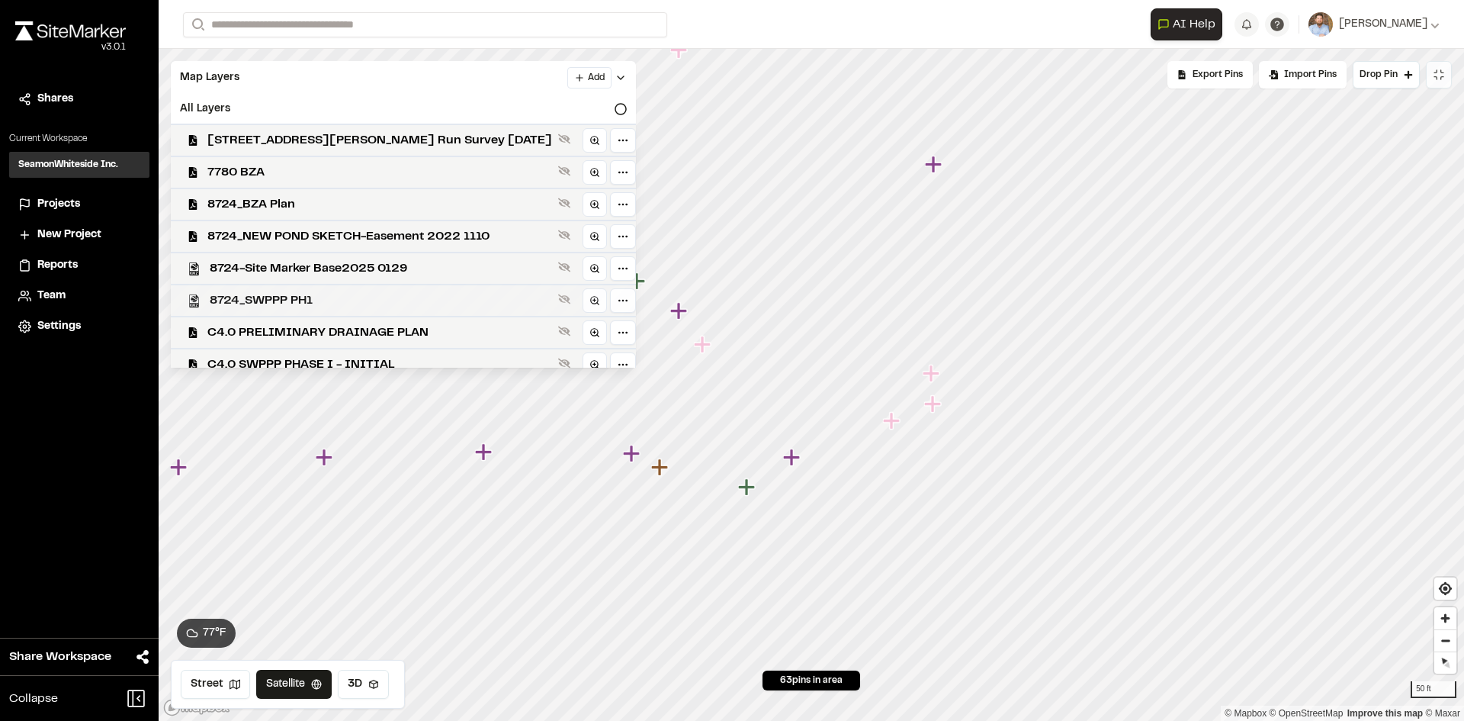
click at [310, 298] on span "8724_SWPPP PH1" at bounding box center [381, 300] width 342 height 18
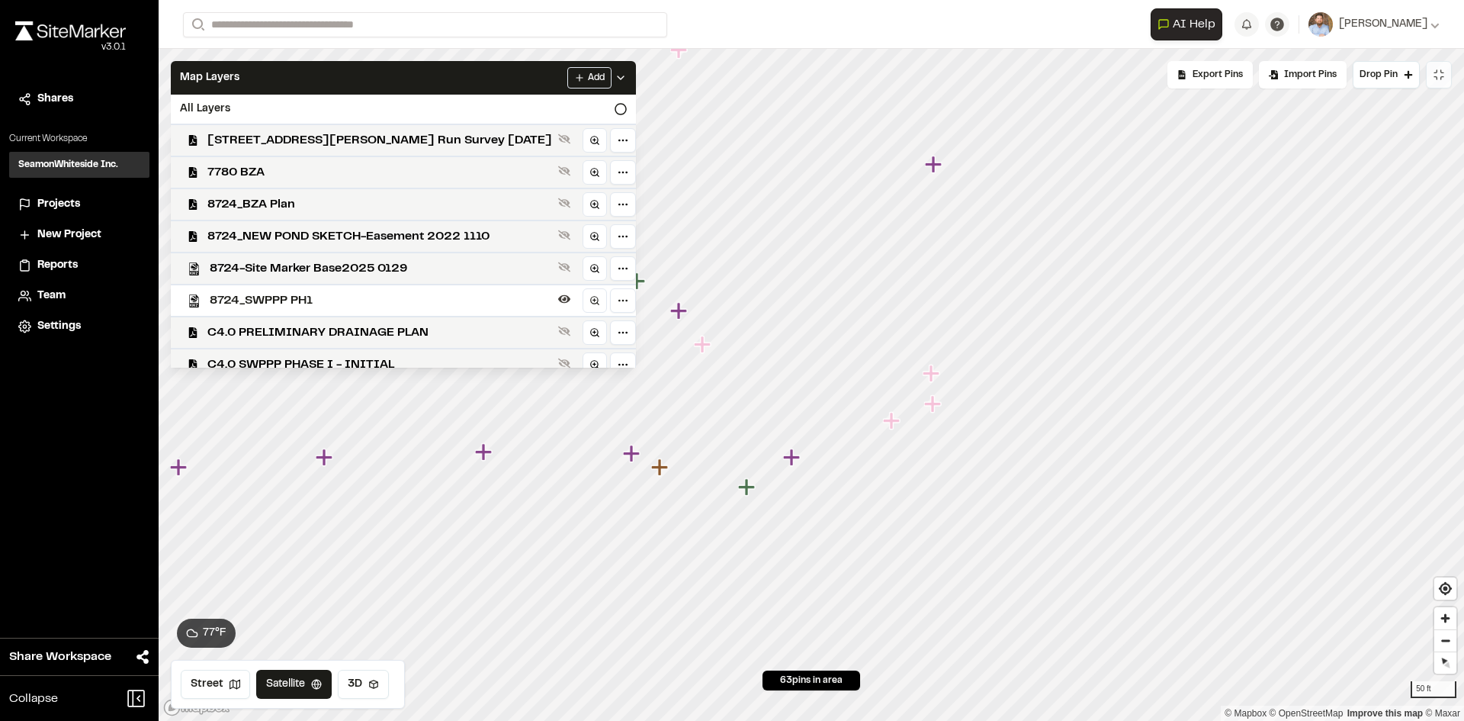
click at [309, 298] on span "8724_SWPPP PH1" at bounding box center [381, 300] width 342 height 18
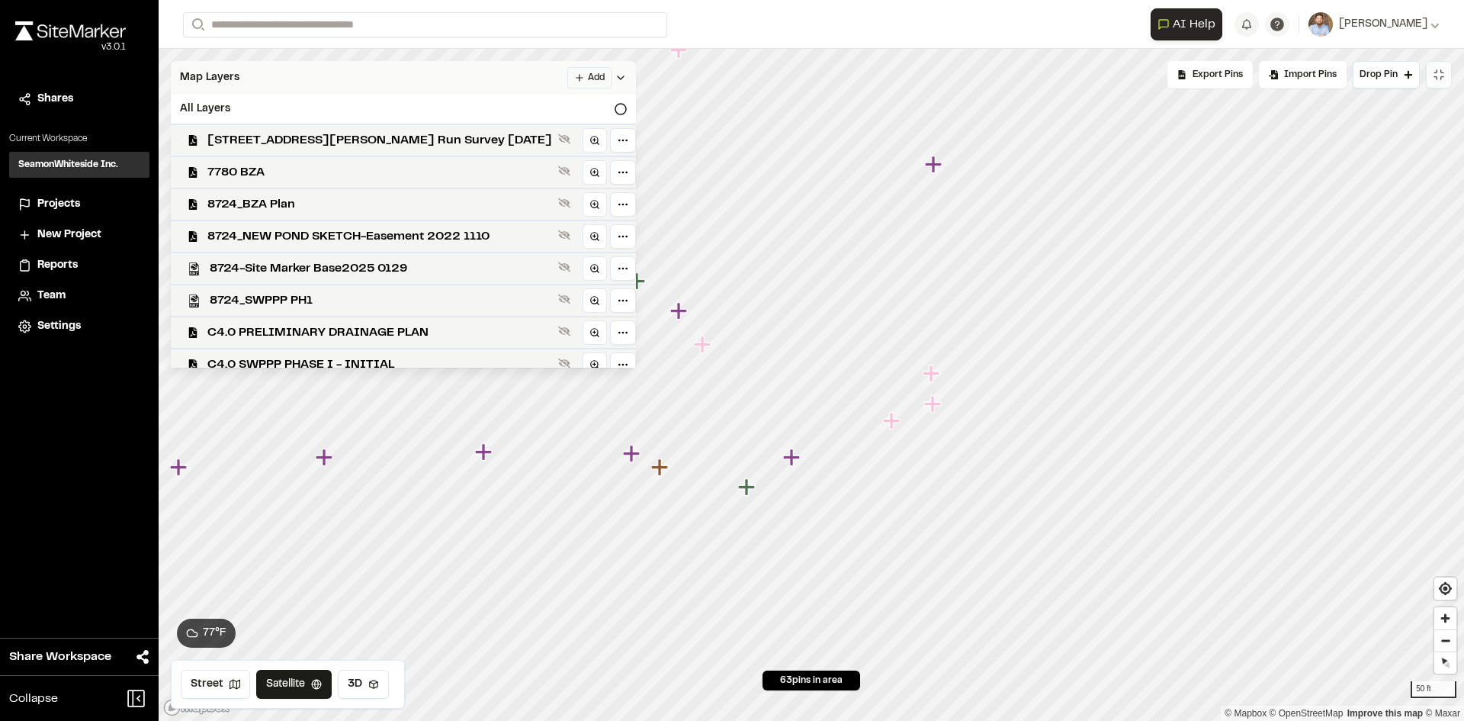
click at [627, 76] on icon at bounding box center [621, 78] width 12 height 12
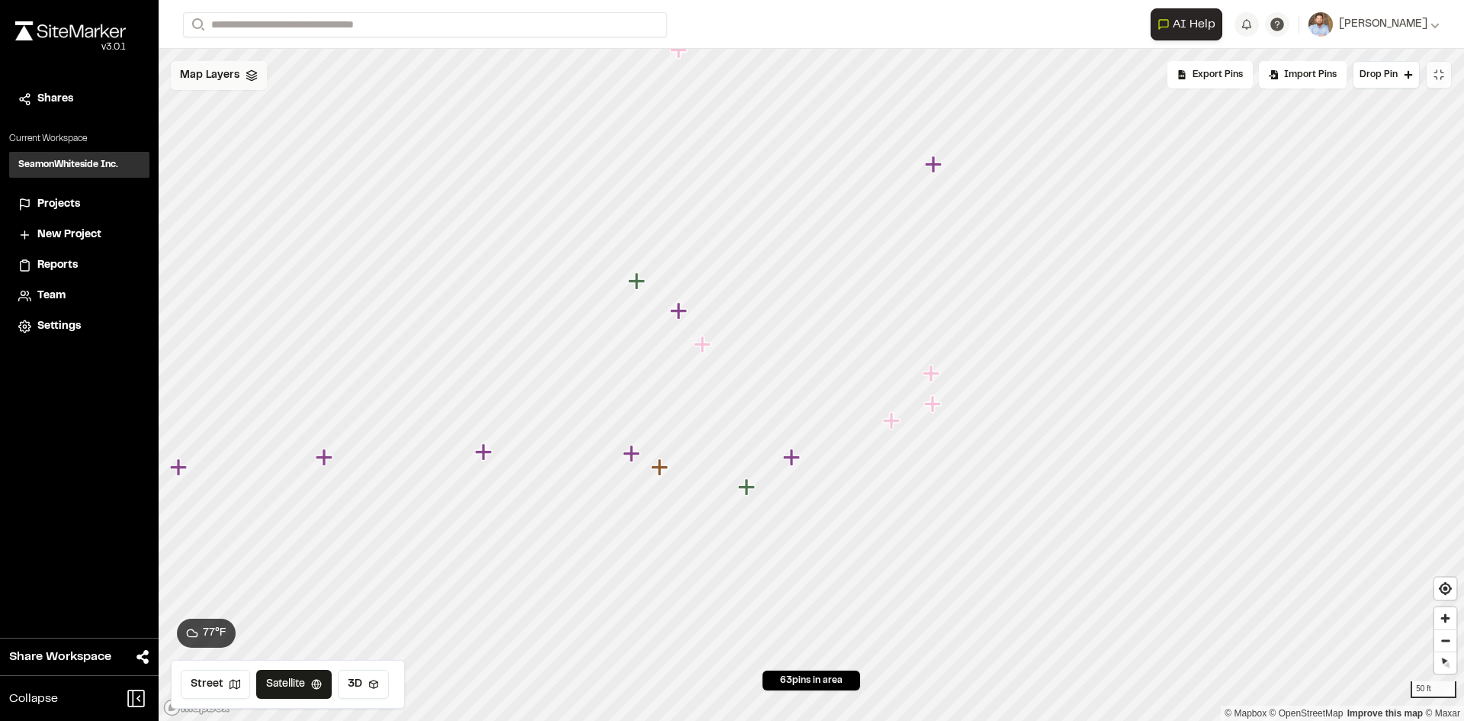
click at [1439, 74] on icon at bounding box center [1439, 75] width 12 height 12
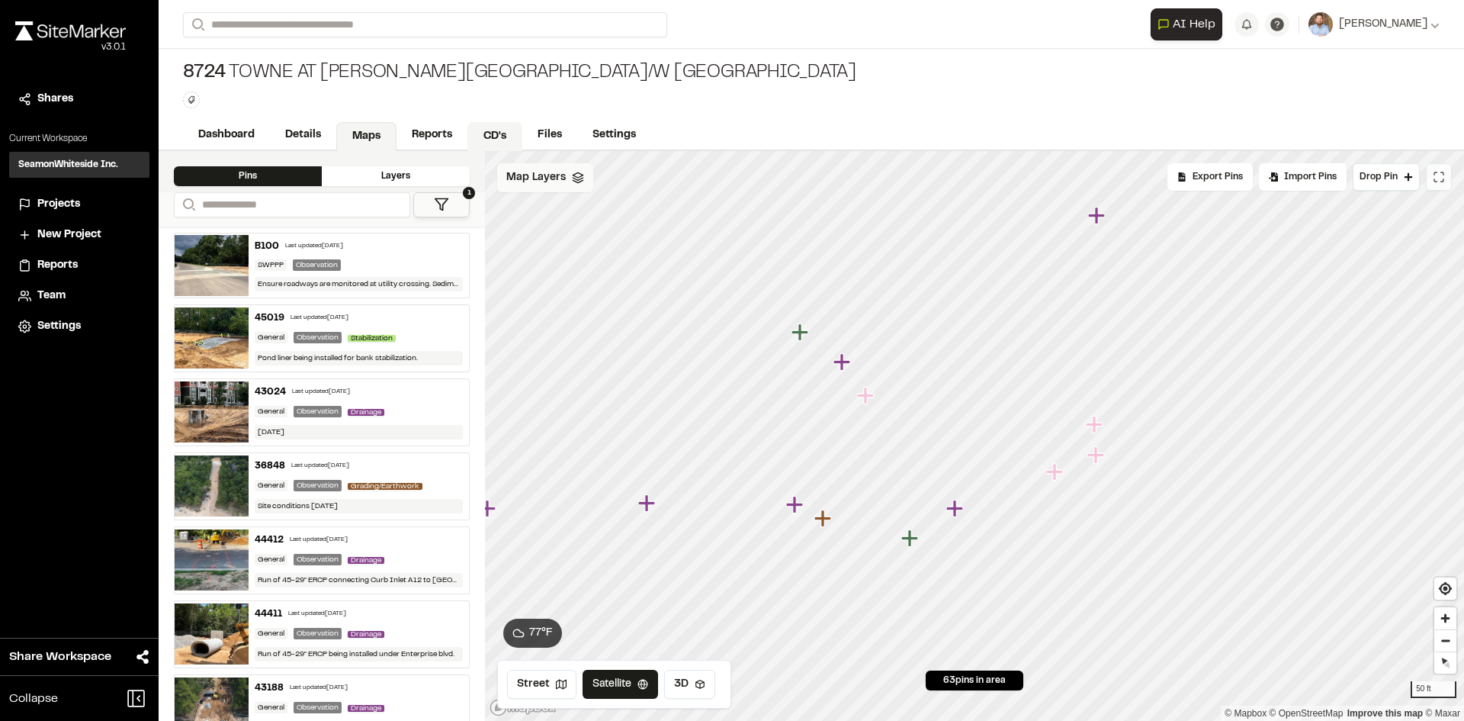
click at [495, 130] on link "CD's" at bounding box center [494, 136] width 55 height 29
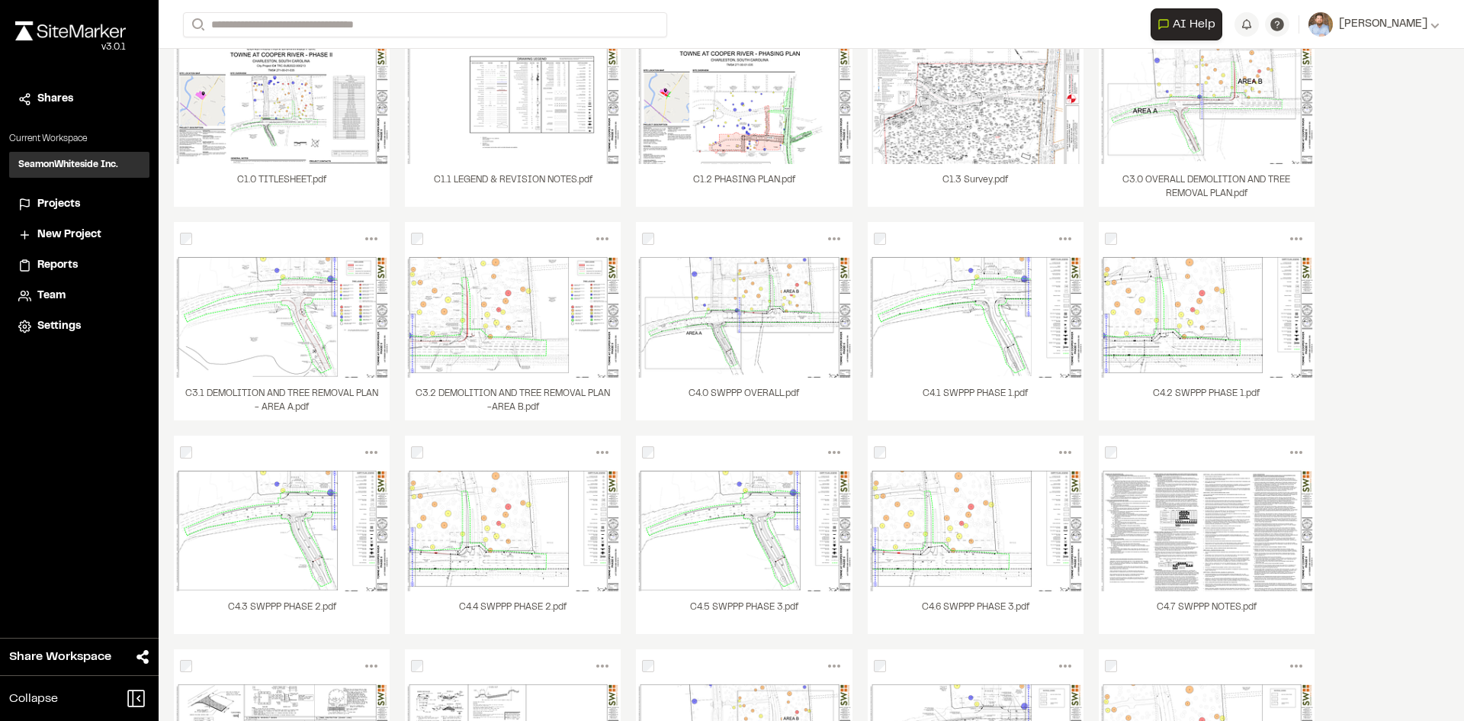
scroll to position [229, 0]
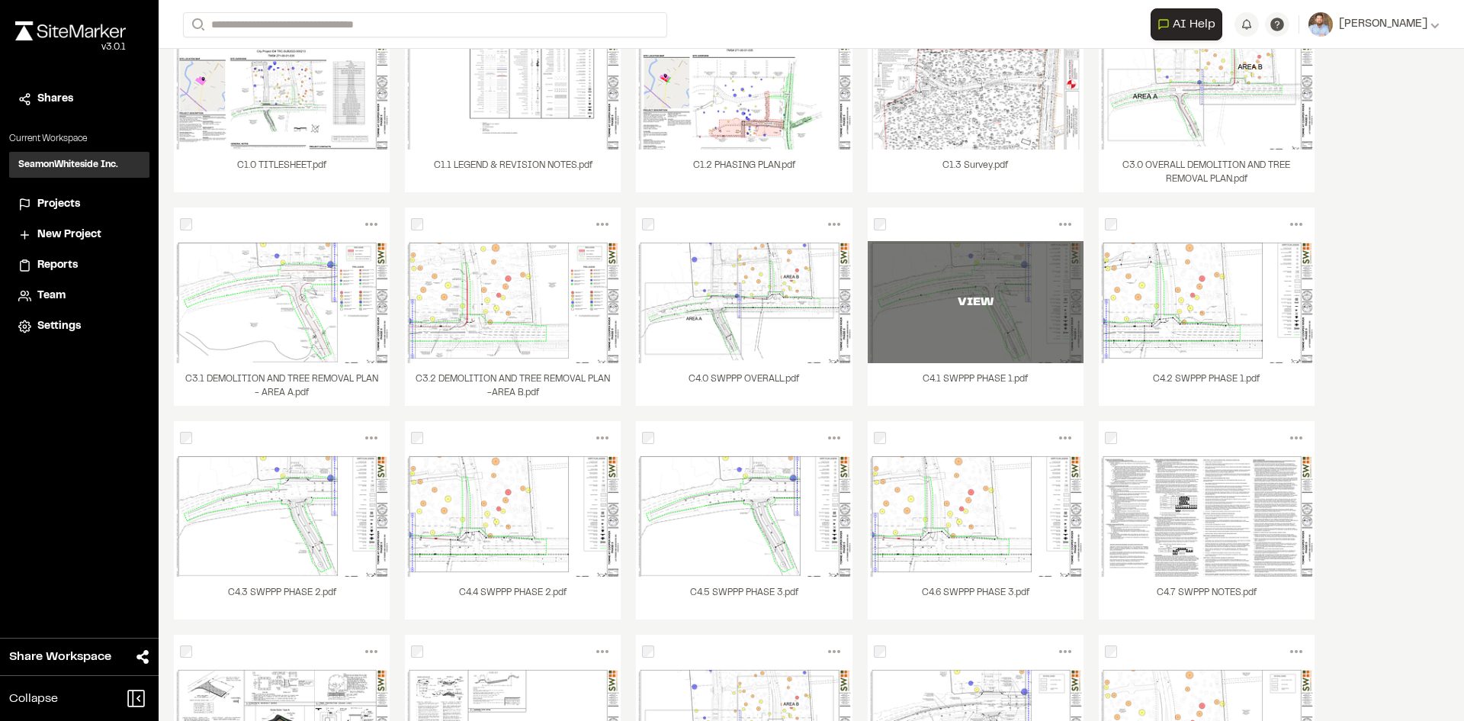
click at [993, 327] on div "VIEW" at bounding box center [976, 302] width 216 height 122
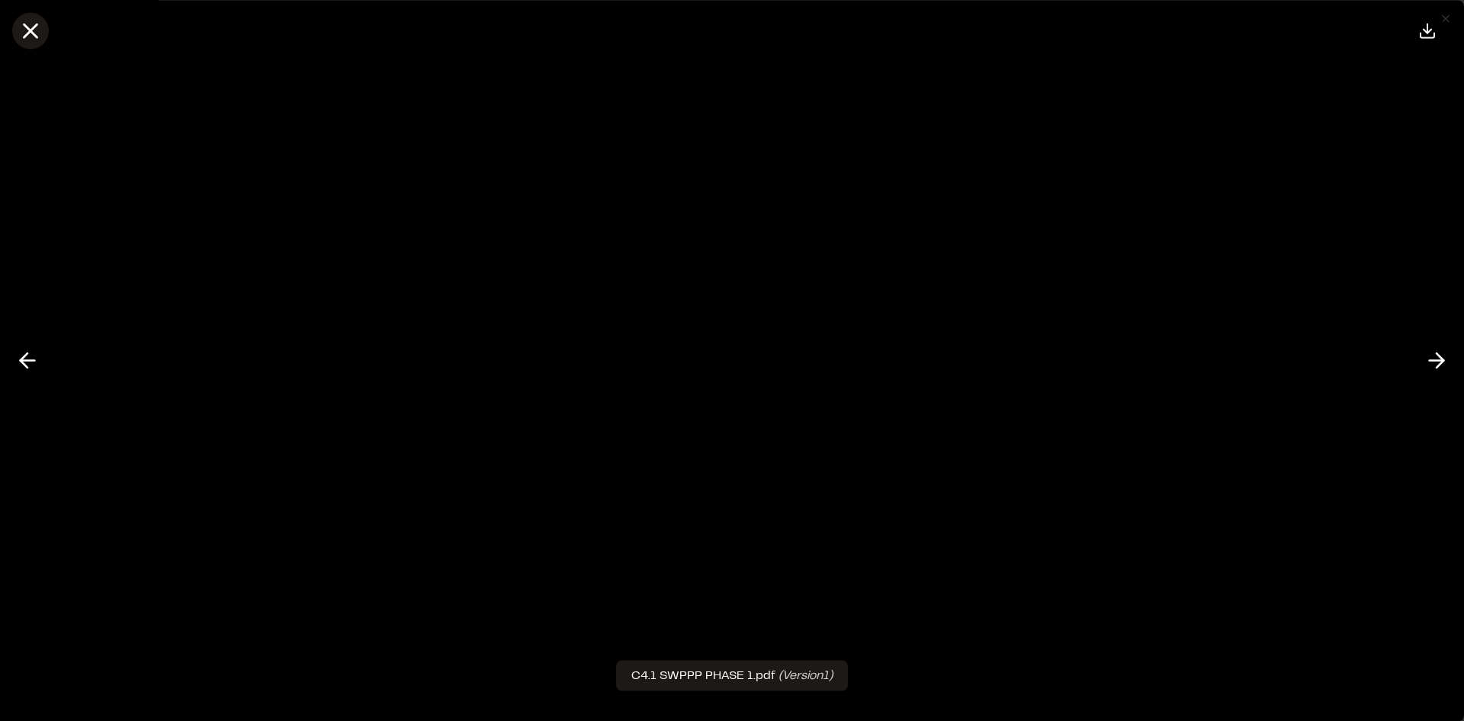
click at [33, 25] on icon at bounding box center [31, 31] width 26 height 26
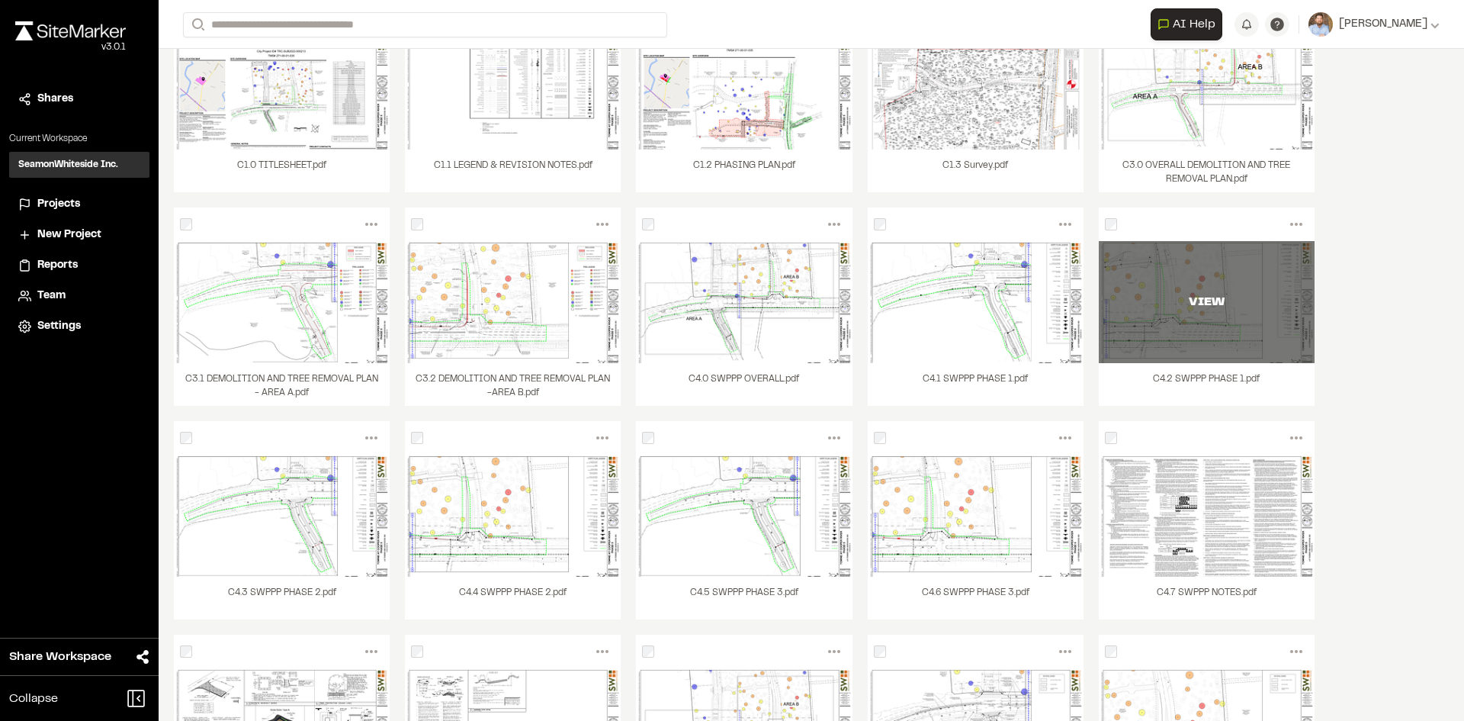
click at [1210, 335] on div "VIEW" at bounding box center [1207, 302] width 216 height 122
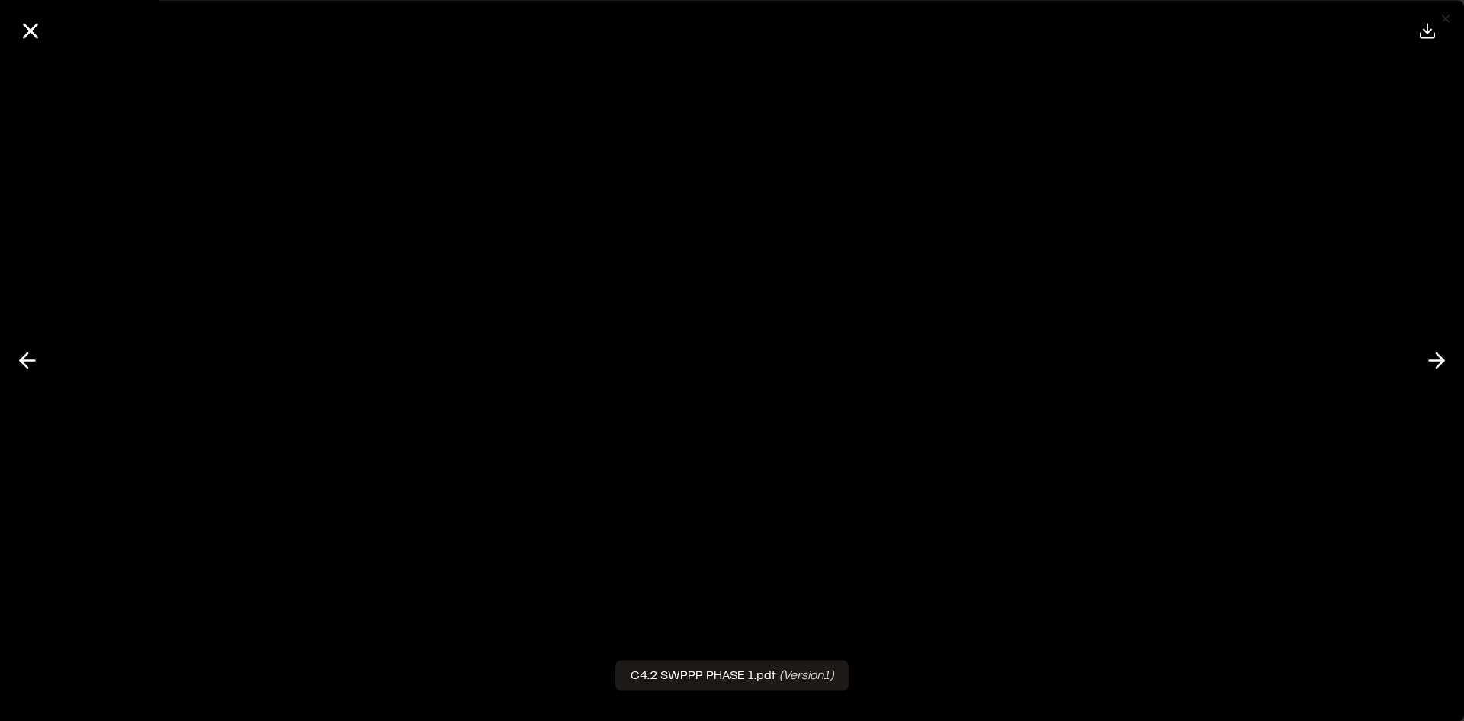
scroll to position [0, 0]
click at [29, 32] on line at bounding box center [30, 30] width 13 height 13
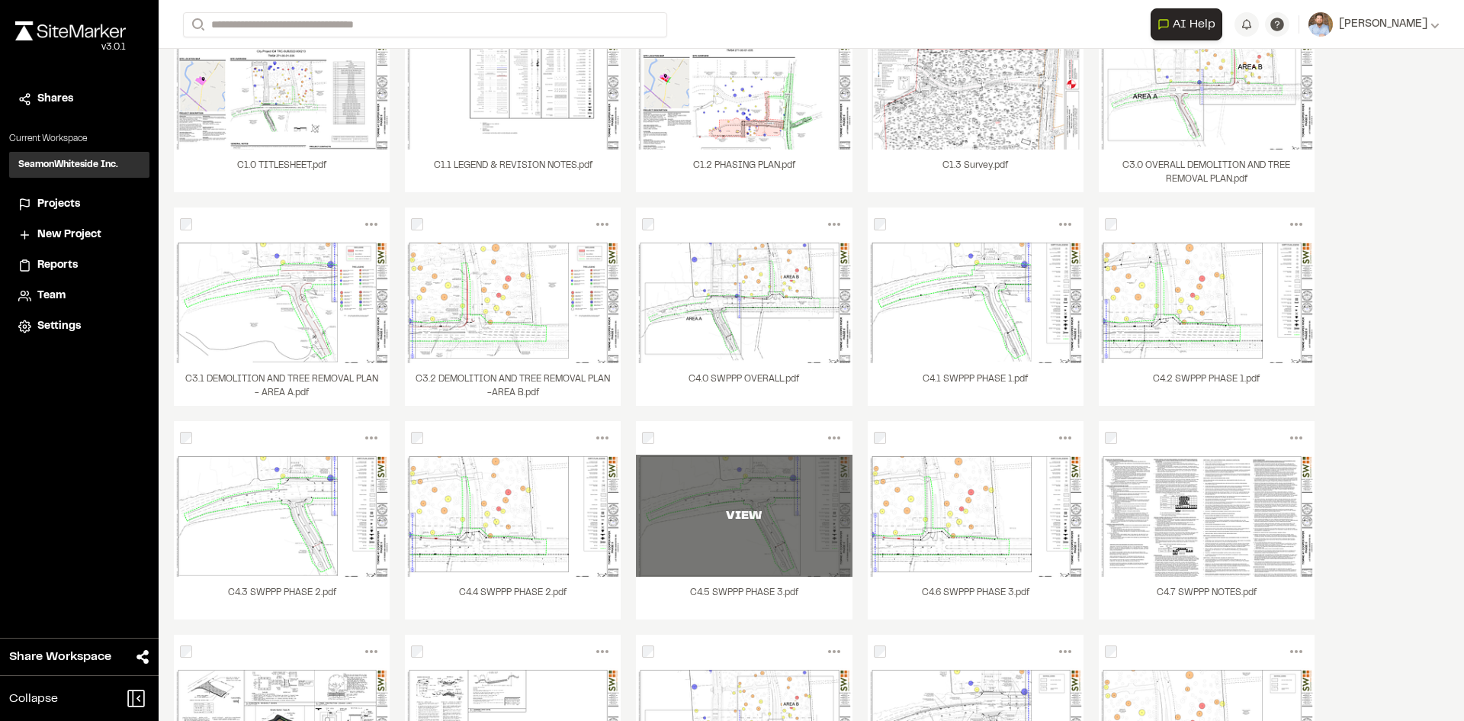
click at [762, 551] on div "VIEW" at bounding box center [744, 516] width 216 height 122
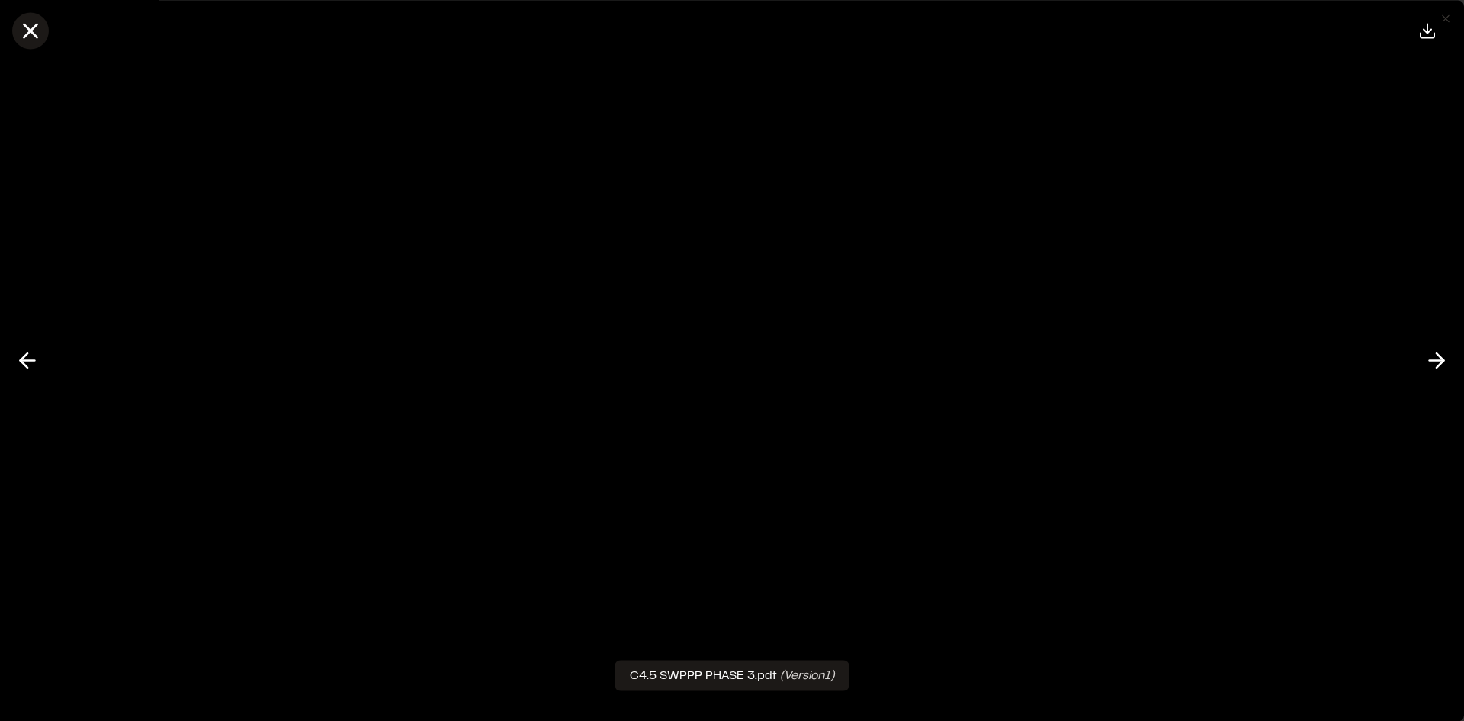
click at [28, 31] on icon at bounding box center [31, 31] width 26 height 26
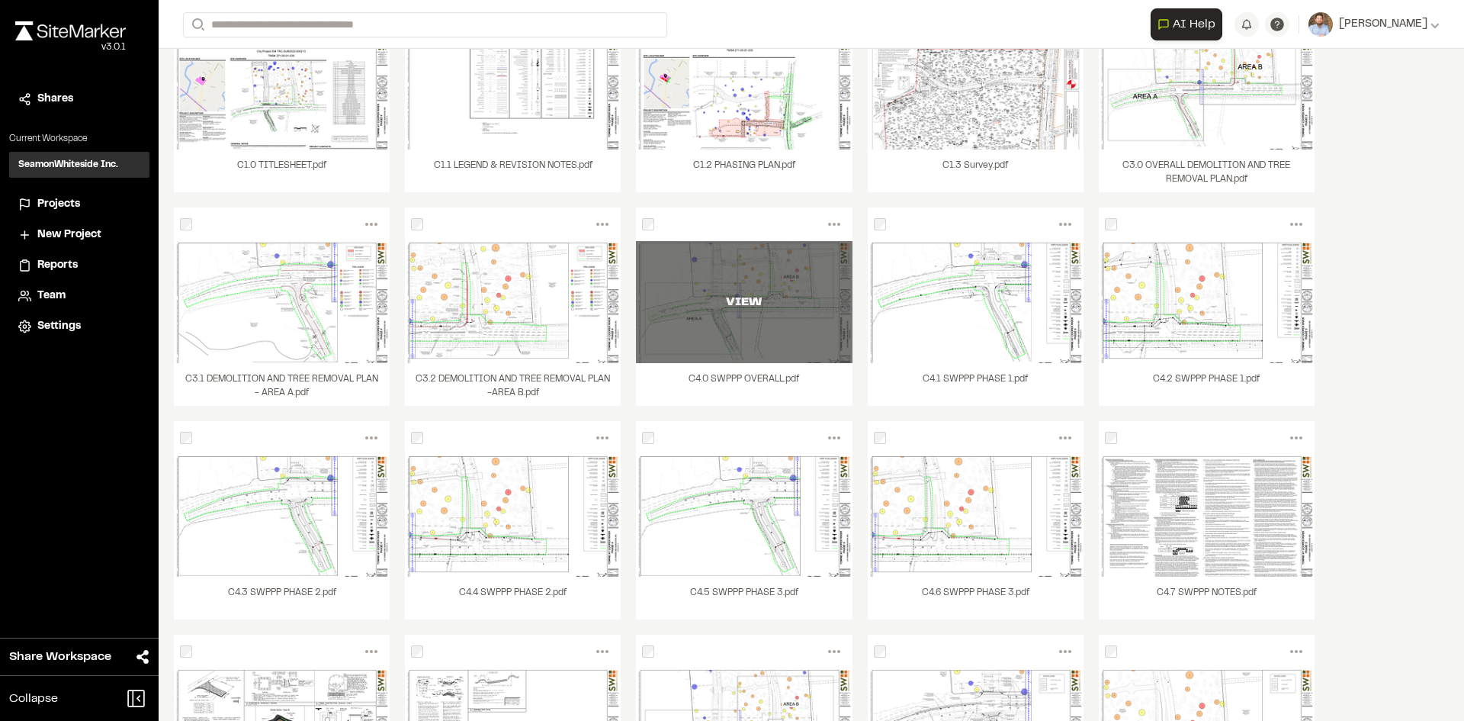
click at [761, 339] on div "VIEW" at bounding box center [744, 302] width 216 height 122
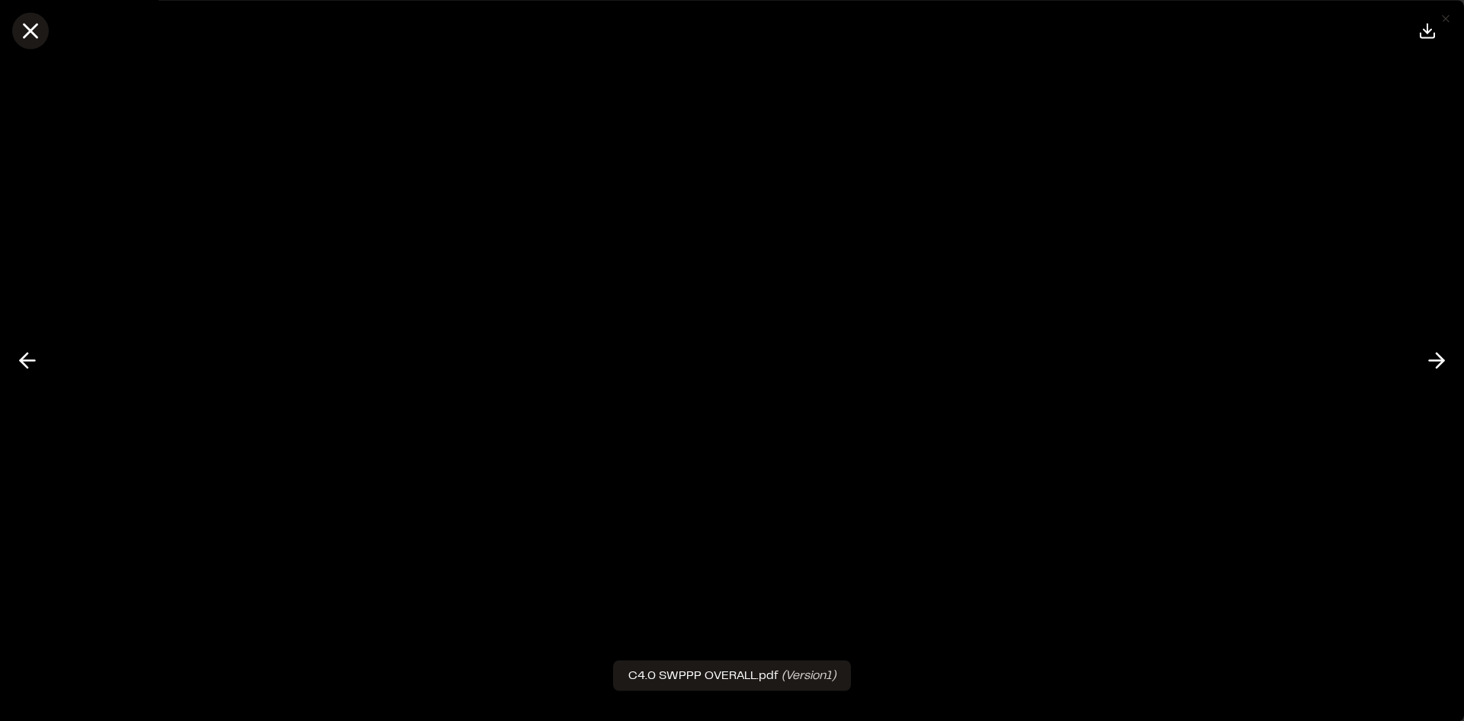
click at [34, 33] on line at bounding box center [30, 30] width 13 height 13
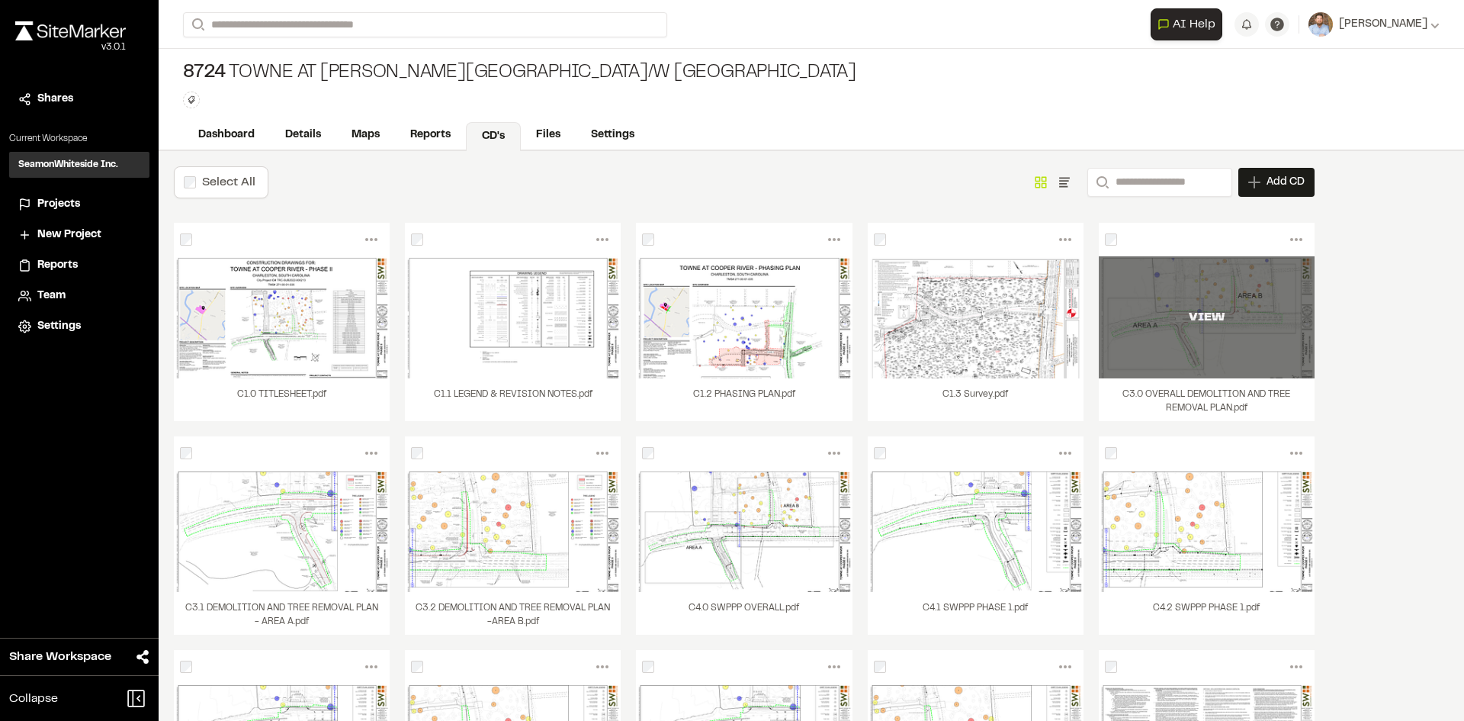
click at [1229, 350] on div "VIEW" at bounding box center [1207, 317] width 216 height 122
